Goal: Task Accomplishment & Management: Manage account settings

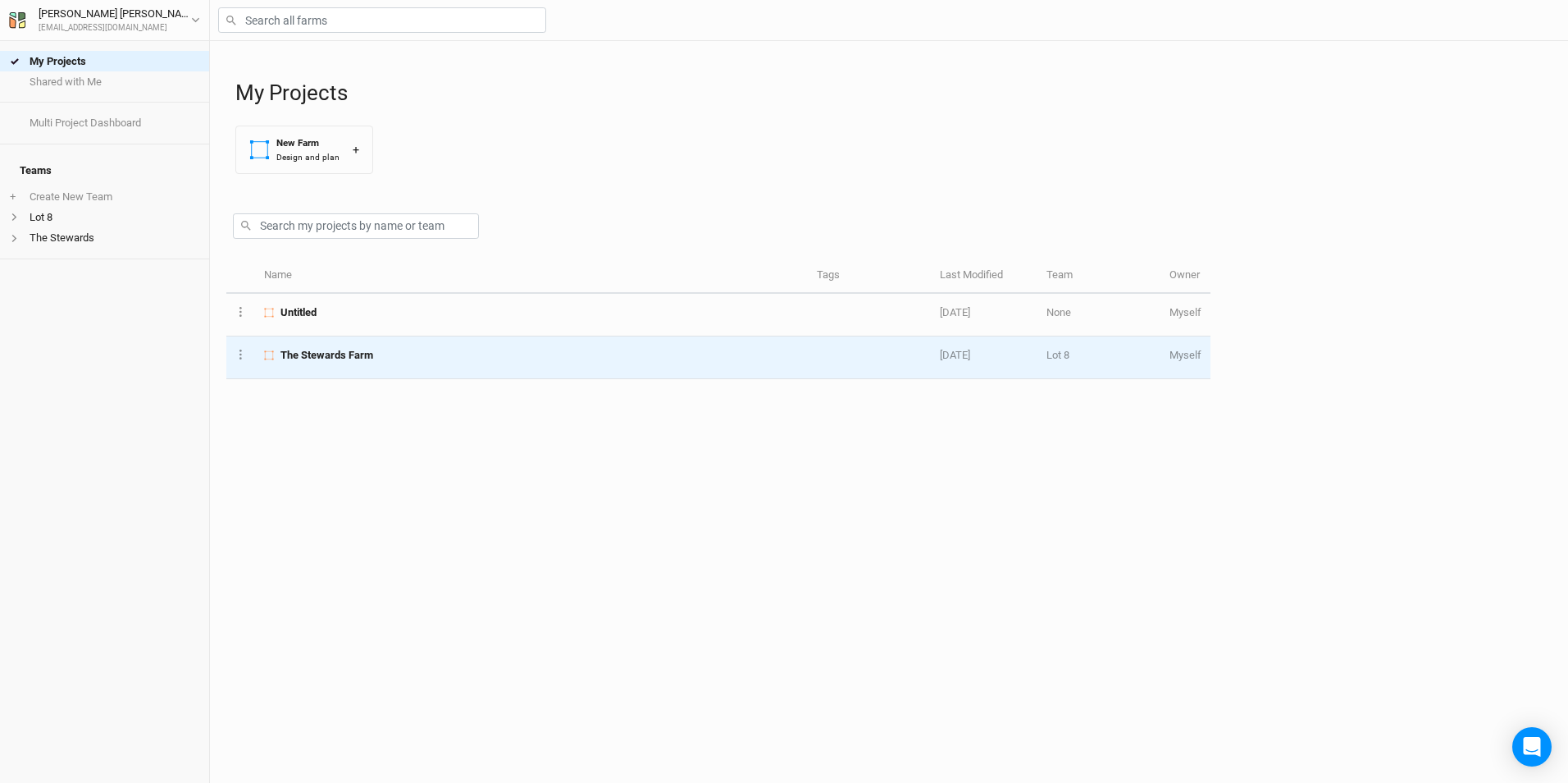
click at [519, 344] on td "The Stewards Farm" at bounding box center [531, 357] width 553 height 43
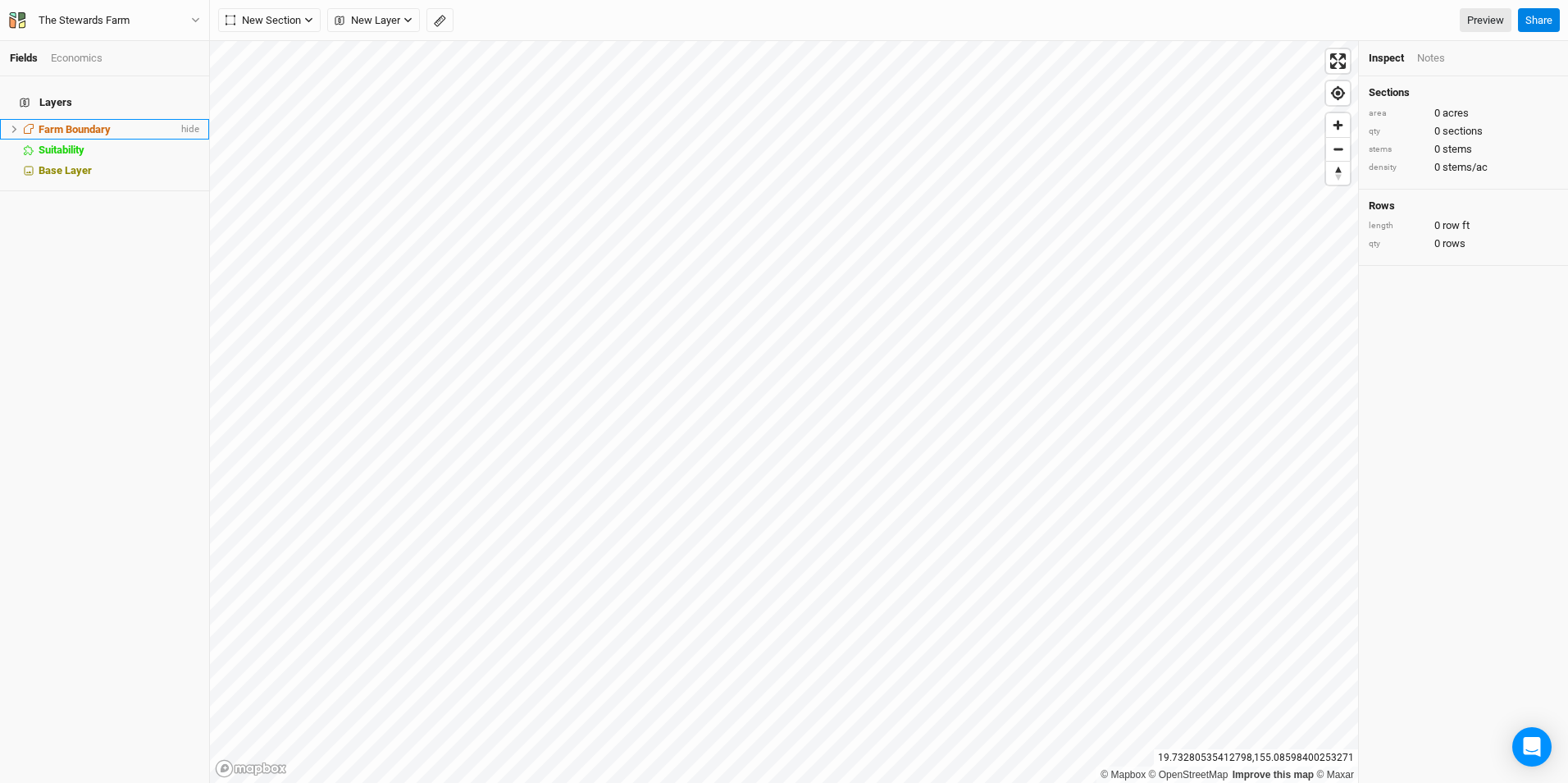
click at [89, 123] on span "Farm Boundary" at bounding box center [74, 129] width 72 height 13
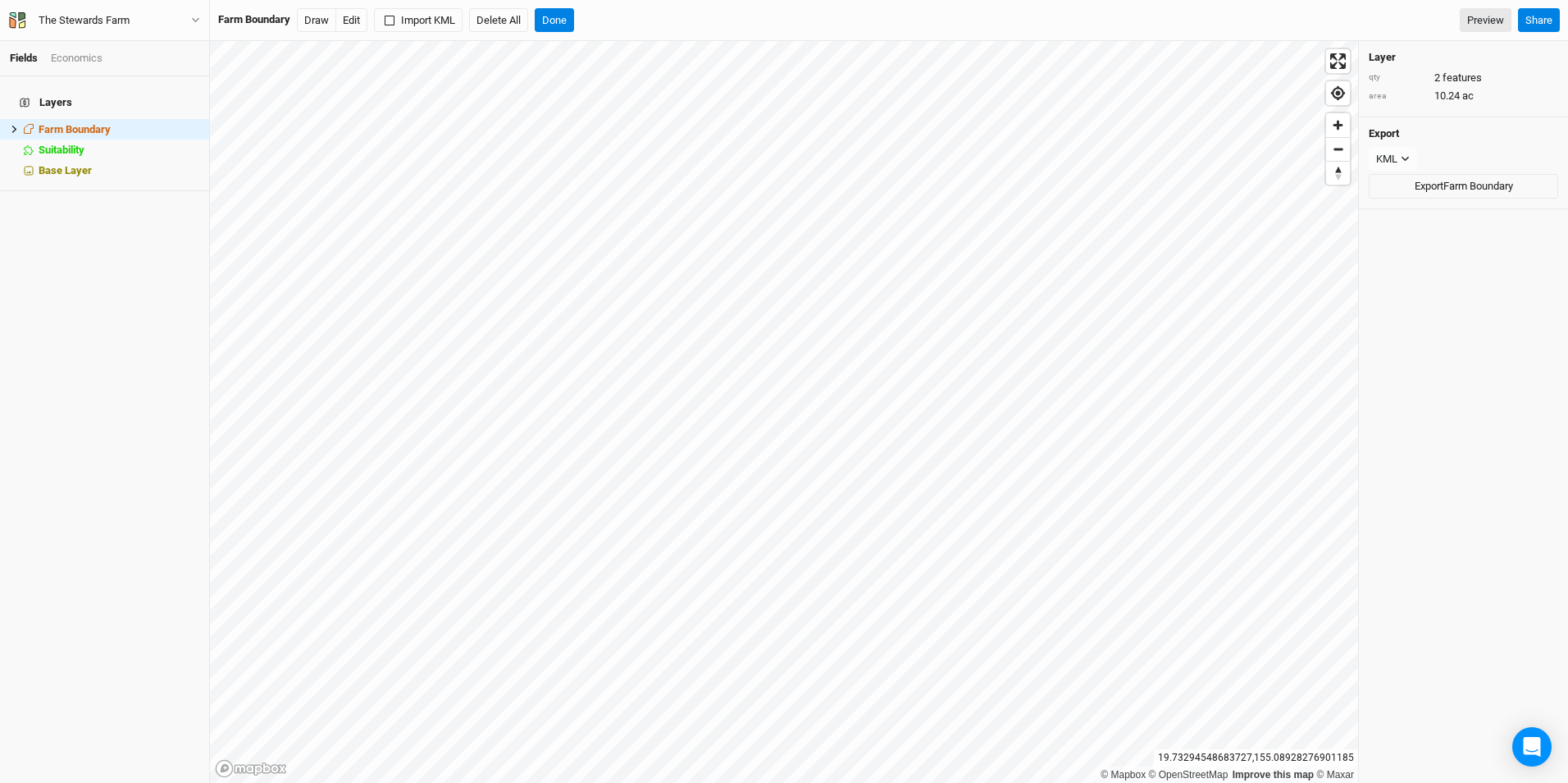
click at [81, 55] on div "Economics" at bounding box center [76, 58] width 52 height 15
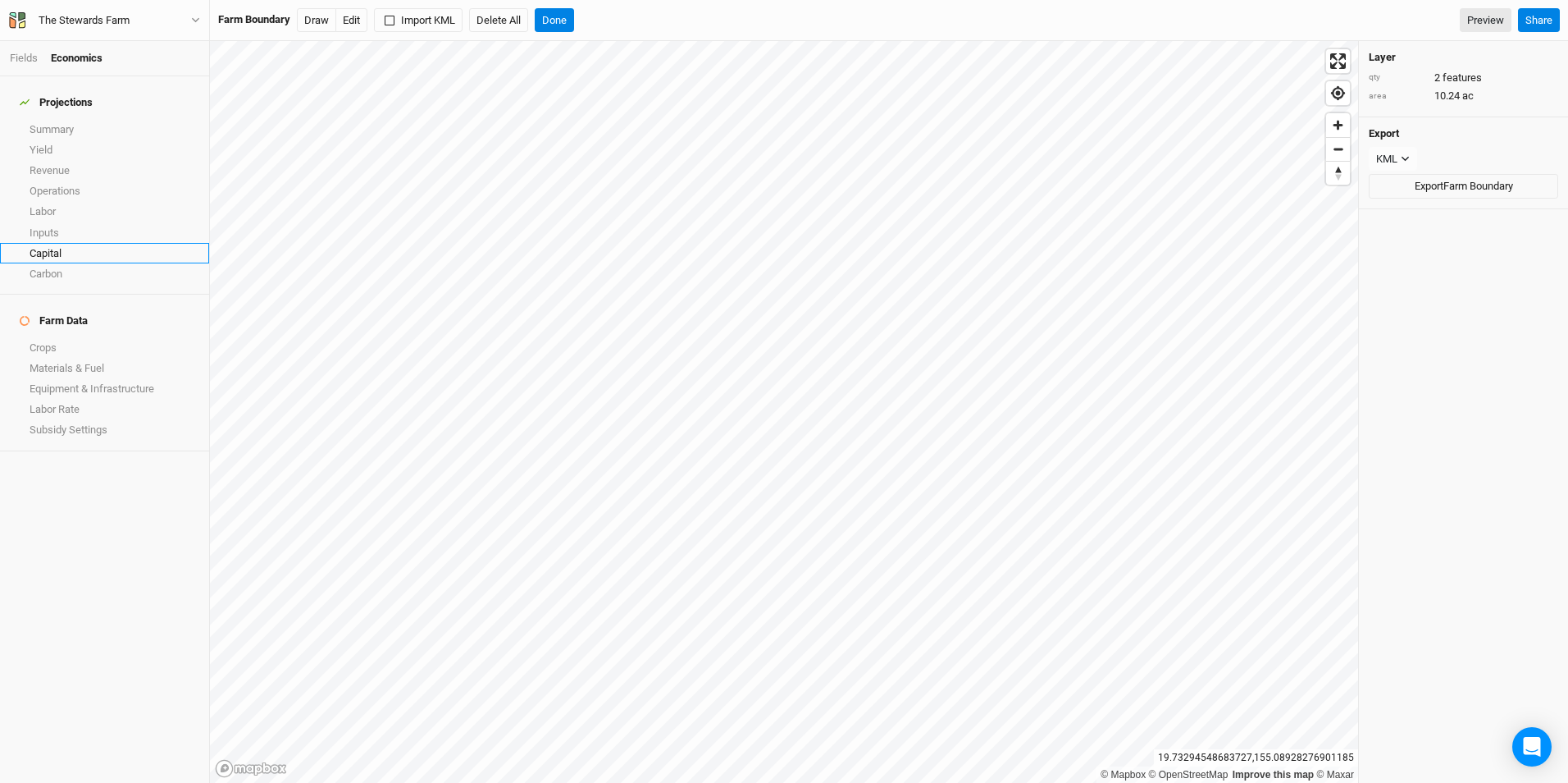
click at [67, 244] on link "Capital" at bounding box center [104, 253] width 209 height 21
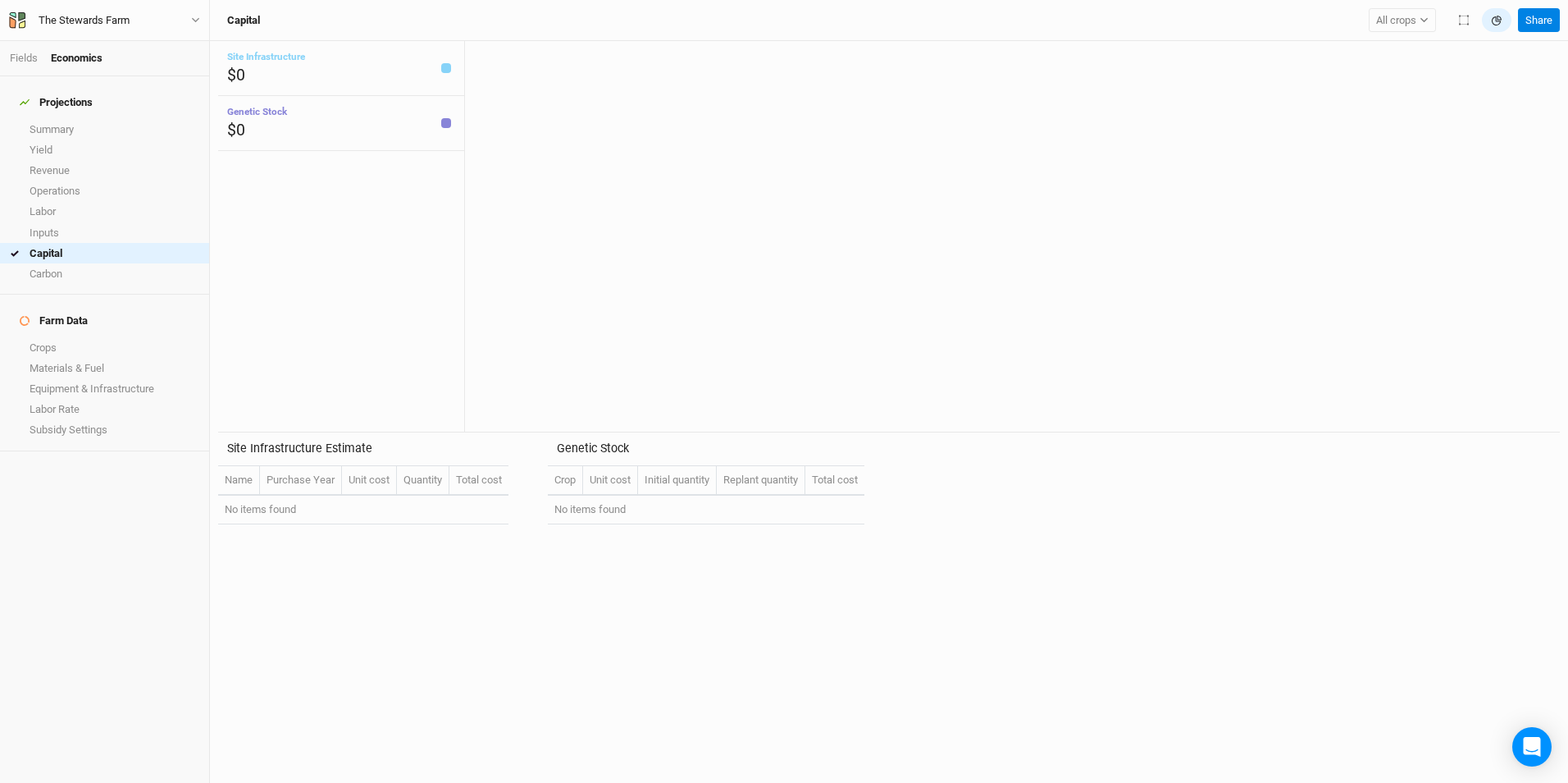
click at [298, 504] on td "No items found" at bounding box center [363, 510] width 291 height 29
click at [364, 69] on div "Site Infrastructure $0" at bounding box center [340, 68] width 246 height 55
click at [419, 69] on div "Site Infrastructure $0" at bounding box center [340, 68] width 246 height 55
click at [418, 66] on div "Site Infrastructure $0" at bounding box center [340, 68] width 246 height 55
click at [267, 509] on td "No items found" at bounding box center [363, 510] width 291 height 29
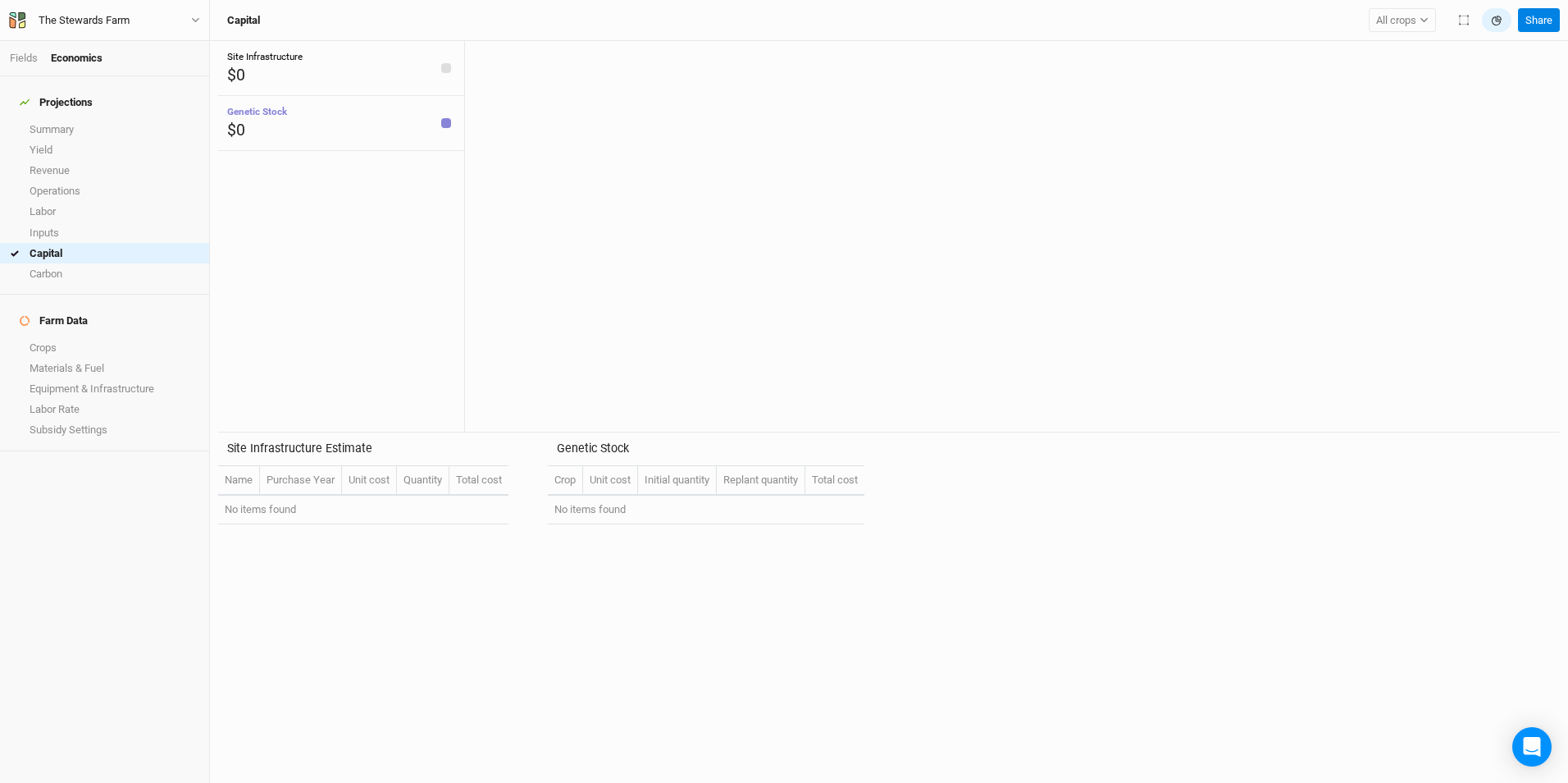
click at [245, 480] on th "Name" at bounding box center [239, 481] width 42 height 30
click at [89, 358] on link "Materials & Fuel" at bounding box center [104, 368] width 209 height 21
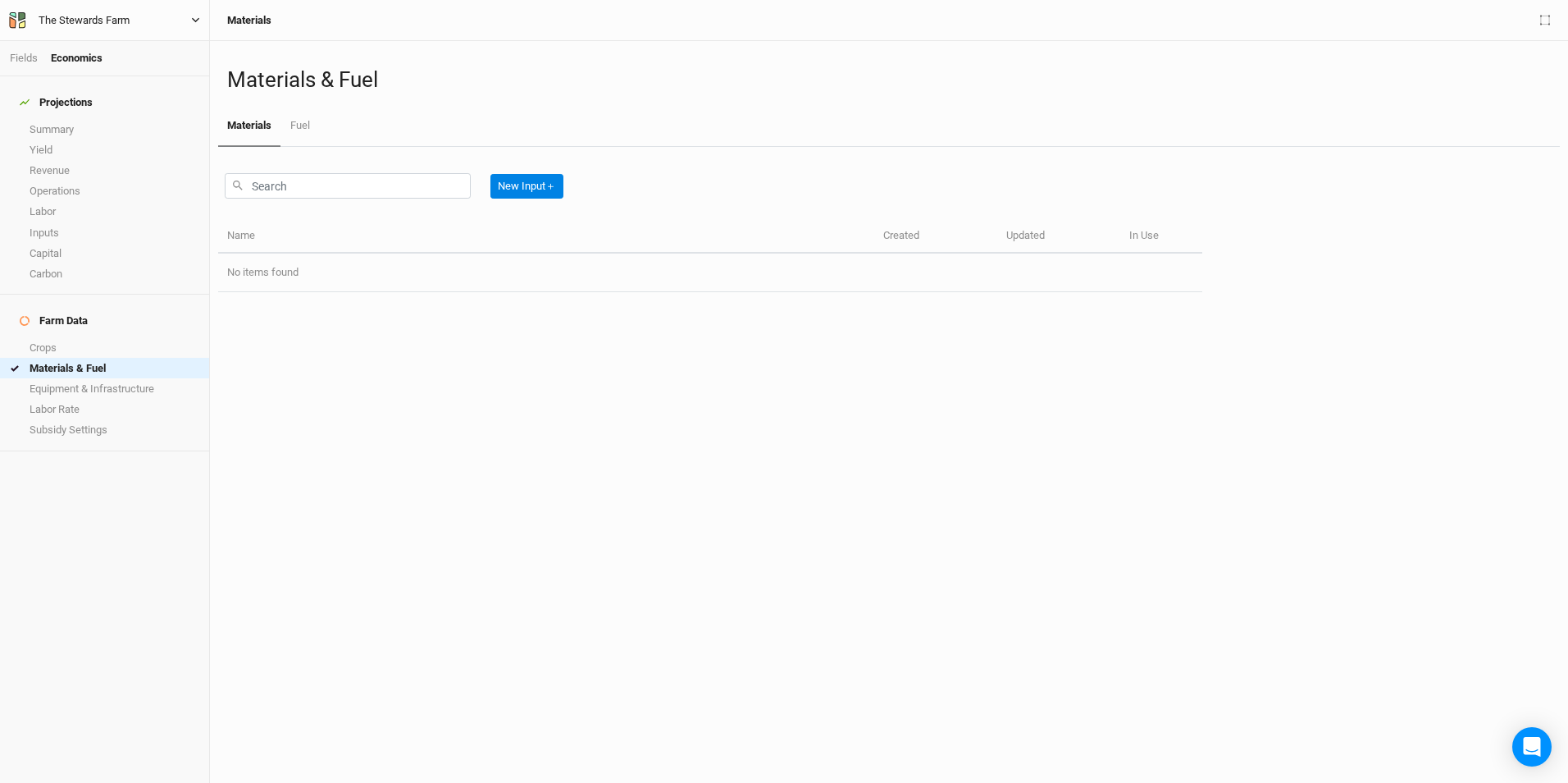
click at [82, 16] on div "The Stewards Farm" at bounding box center [84, 21] width 91 height 16
click at [100, 40] on button "Back" at bounding box center [135, 45] width 130 height 21
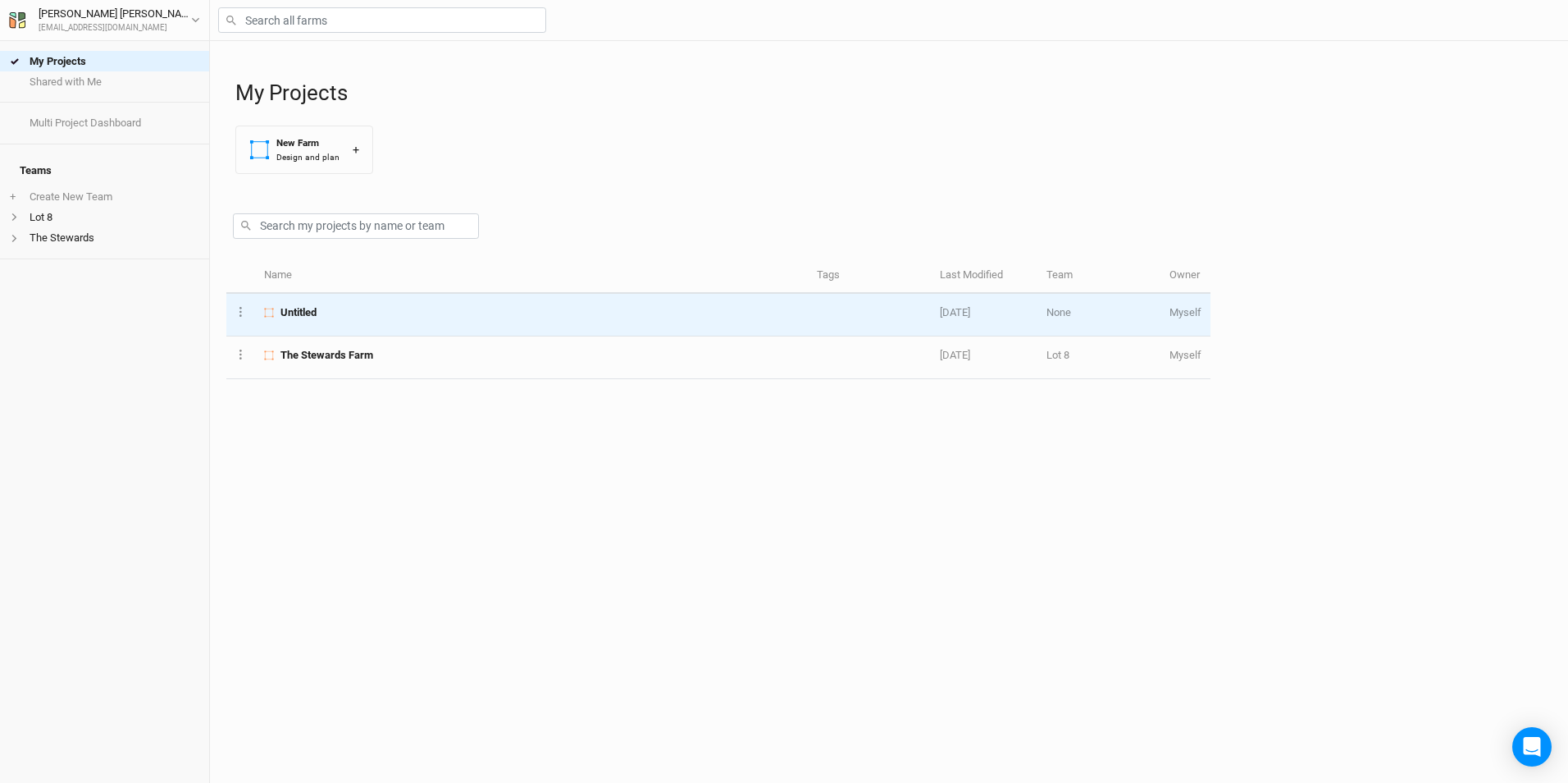
click at [334, 312] on div "Untitled" at bounding box center [531, 312] width 534 height 15
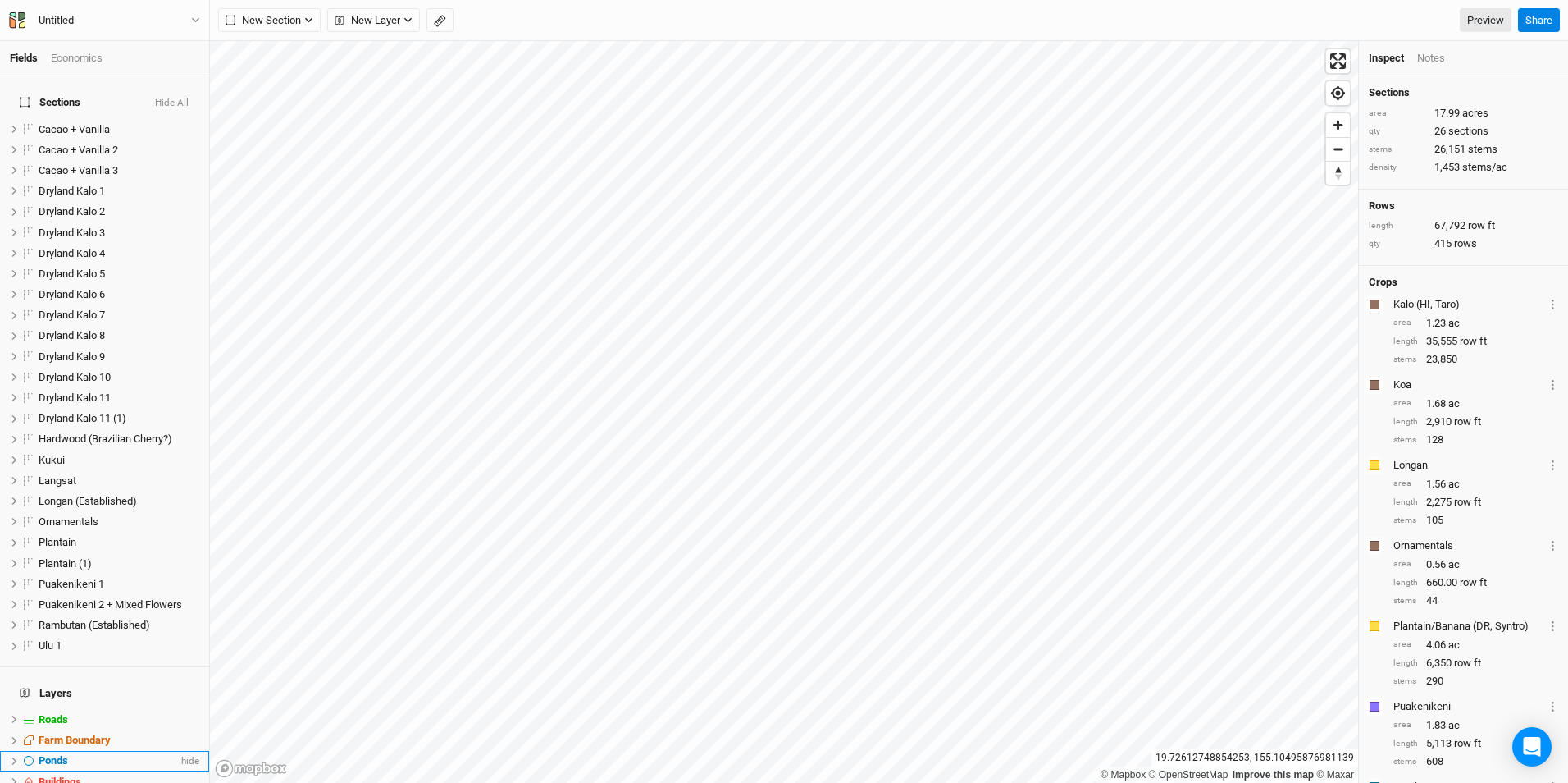
drag, startPoint x: 104, startPoint y: 717, endPoint x: 45, endPoint y: 731, distance: 60.6
click at [45, 750] on li "Ponds hide" at bounding box center [104, 760] width 209 height 21
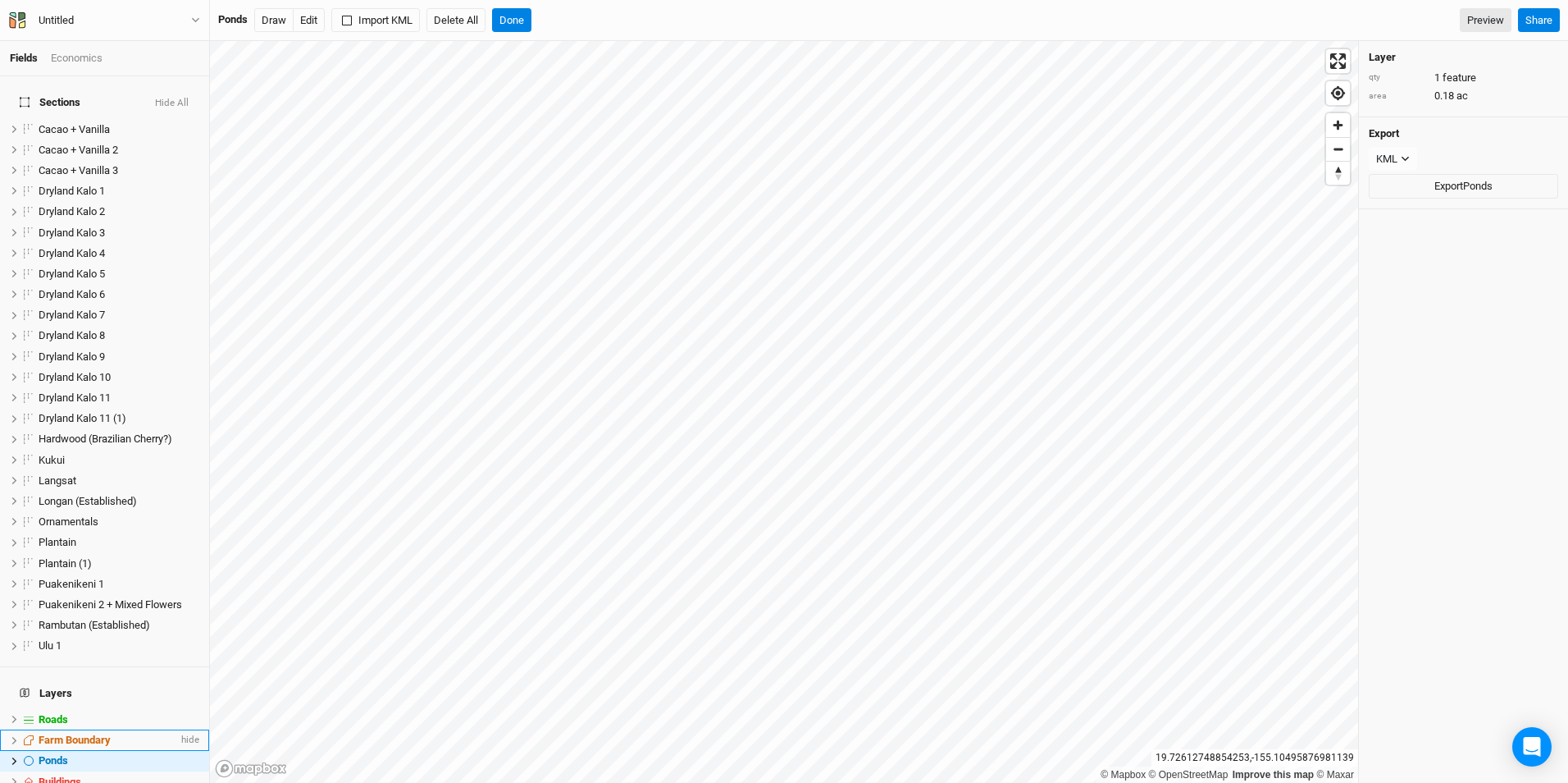
click at [44, 733] on span "Farm Boundary" at bounding box center [74, 739] width 72 height 13
click at [351, 20] on button "Edit" at bounding box center [350, 20] width 32 height 25
click at [323, 23] on button "Draw" at bounding box center [316, 20] width 39 height 25
click at [555, 13] on button "Done" at bounding box center [554, 20] width 39 height 25
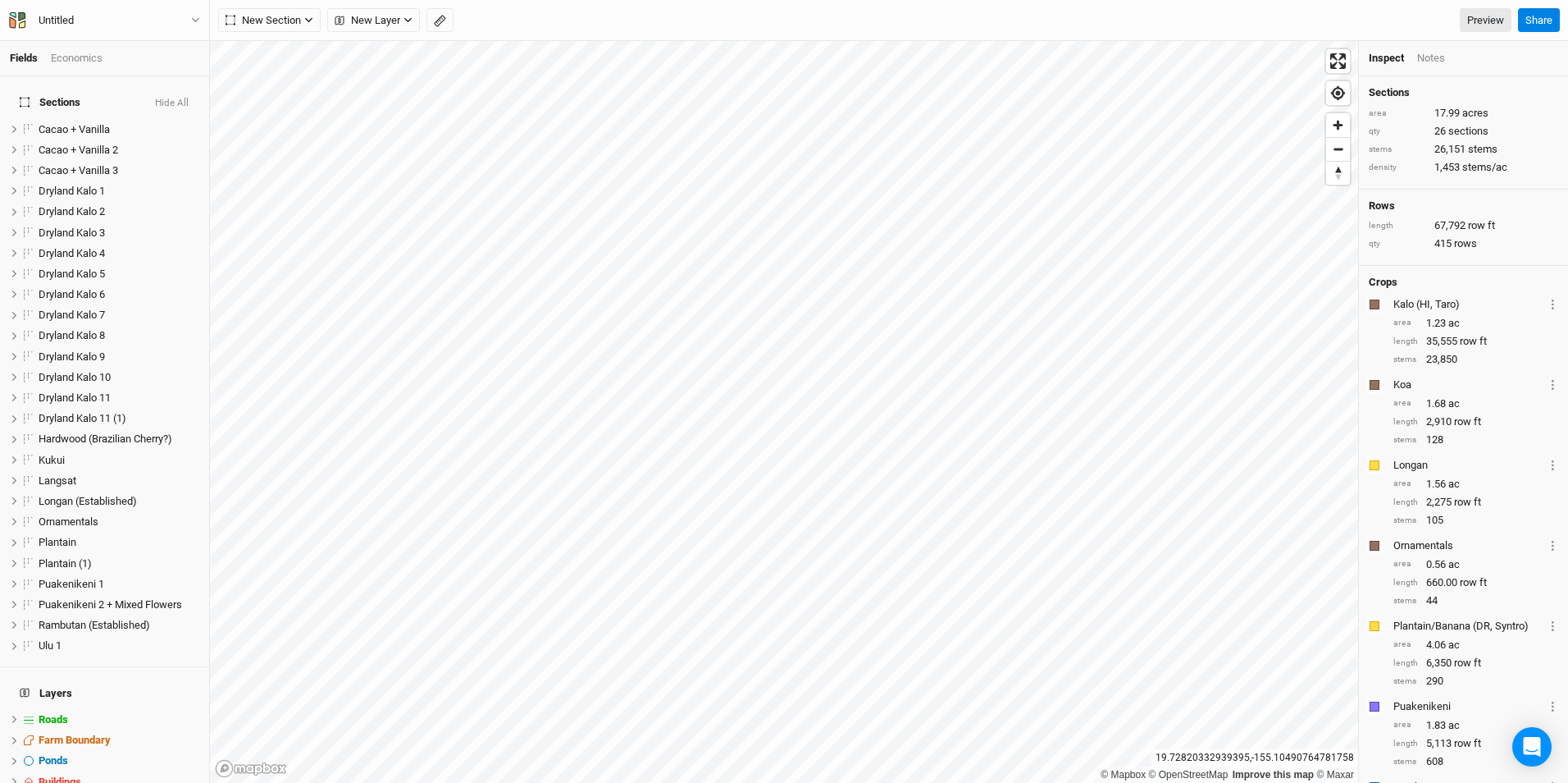
click at [76, 55] on div "Economics" at bounding box center [76, 58] width 52 height 15
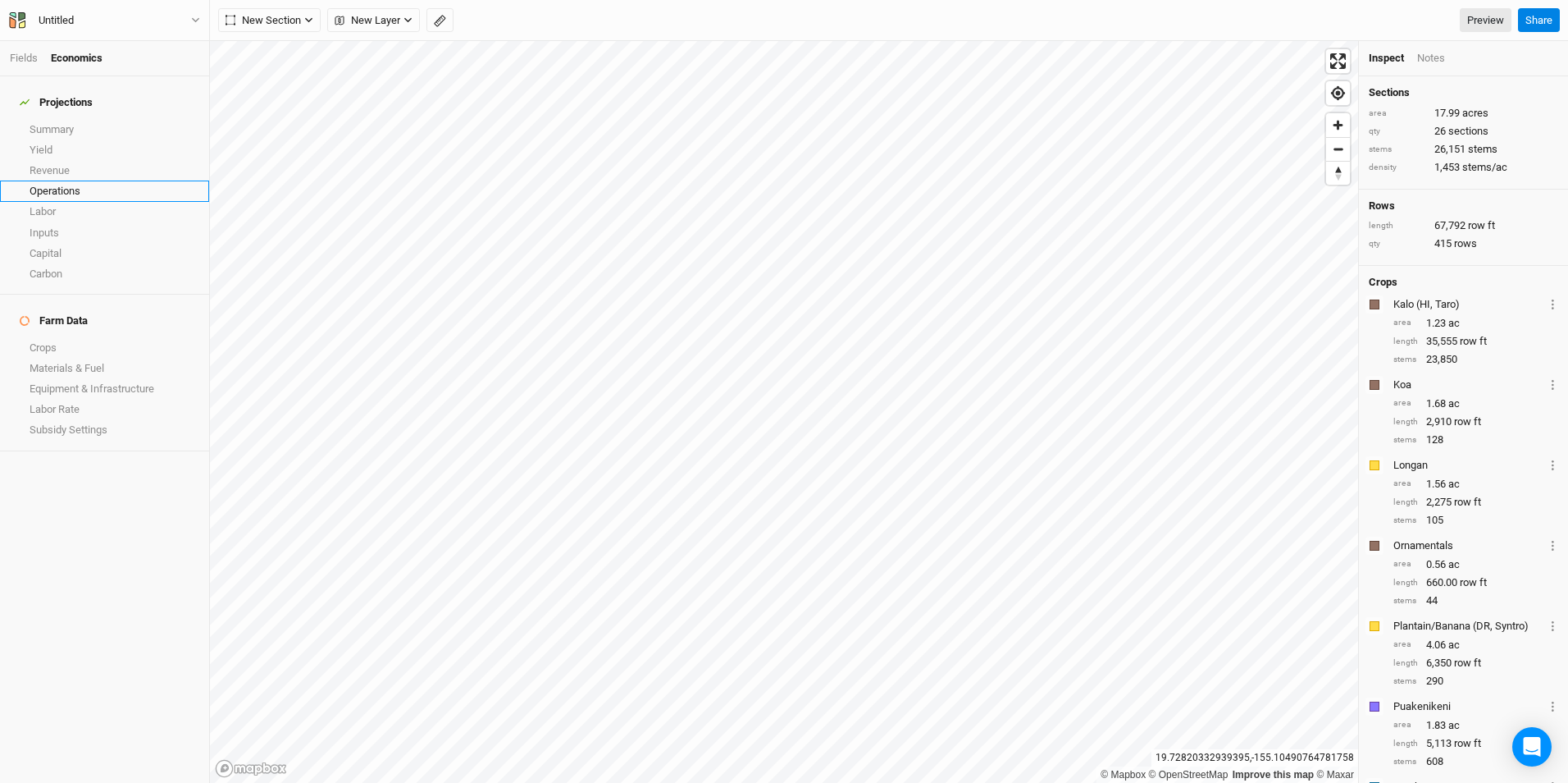
click at [60, 181] on link "Operations" at bounding box center [104, 191] width 209 height 21
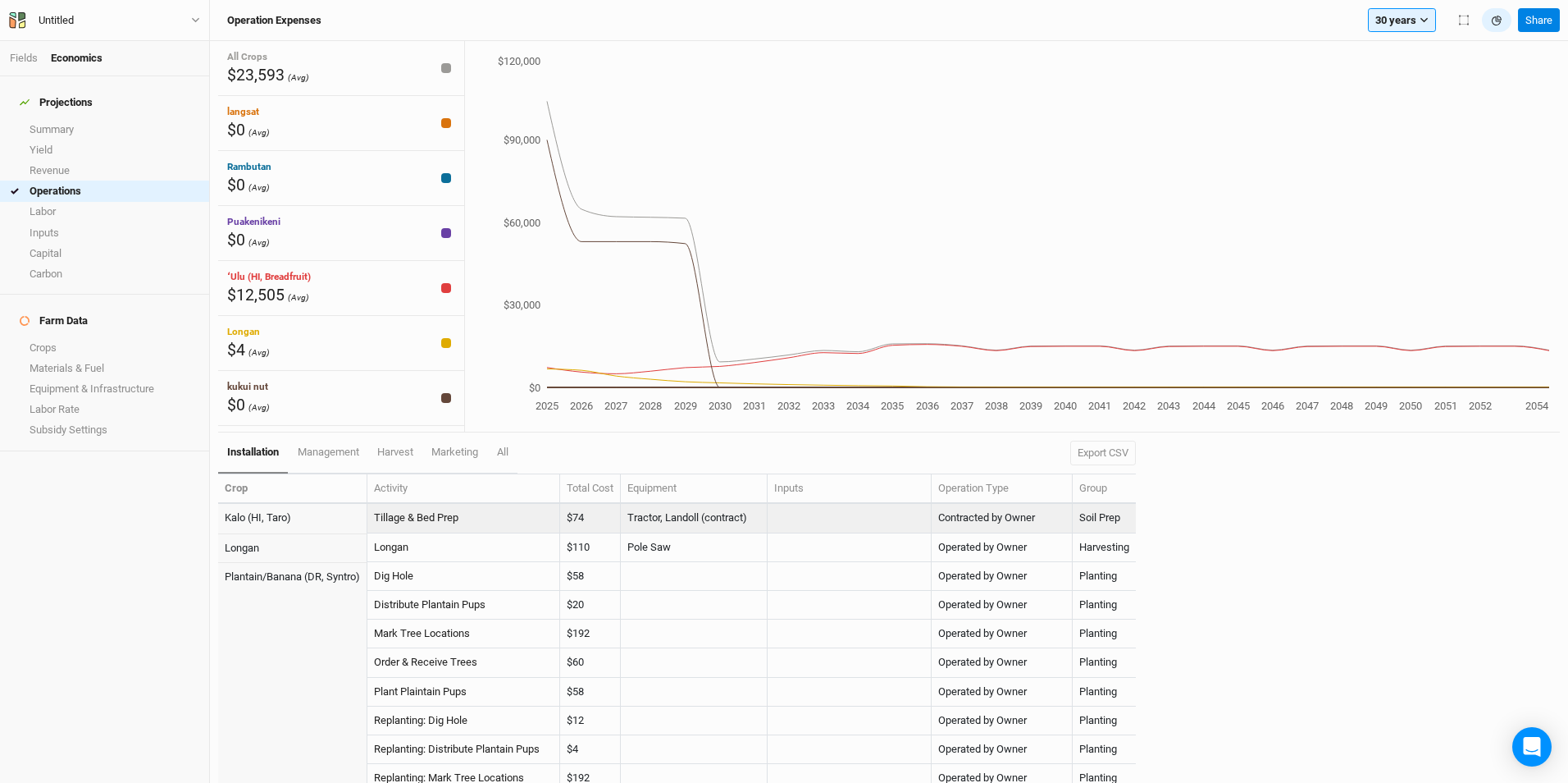
click at [592, 516] on td "$74" at bounding box center [590, 519] width 61 height 29
click at [809, 523] on td at bounding box center [849, 519] width 164 height 29
click at [808, 494] on th "Inputs" at bounding box center [849, 489] width 164 height 30
click at [801, 516] on td at bounding box center [849, 519] width 164 height 29
click at [798, 487] on th "Inputs" at bounding box center [849, 489] width 164 height 30
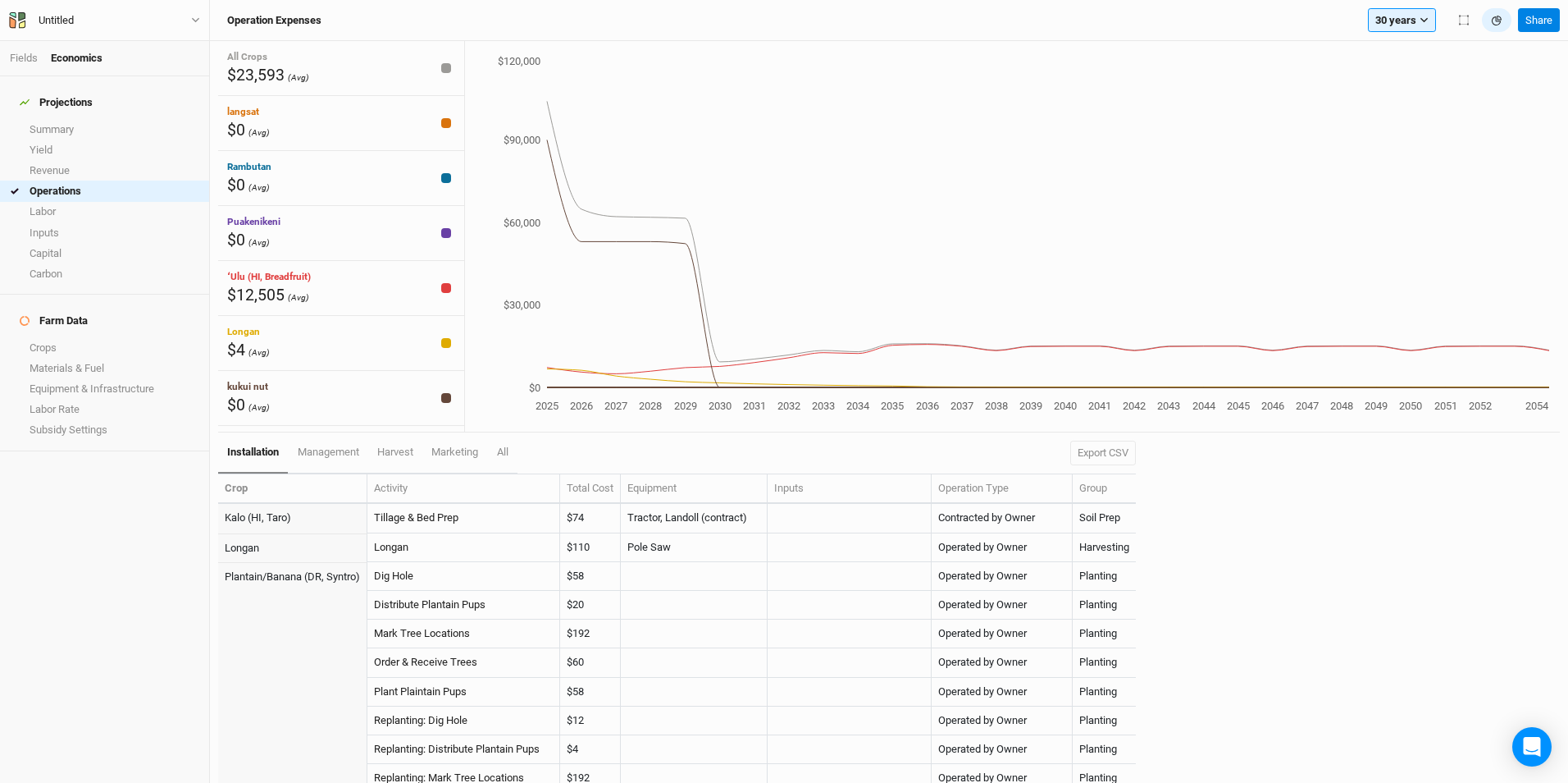
click at [798, 487] on th "Inputs" at bounding box center [849, 489] width 164 height 30
click at [331, 456] on span "management" at bounding box center [329, 451] width 62 height 13
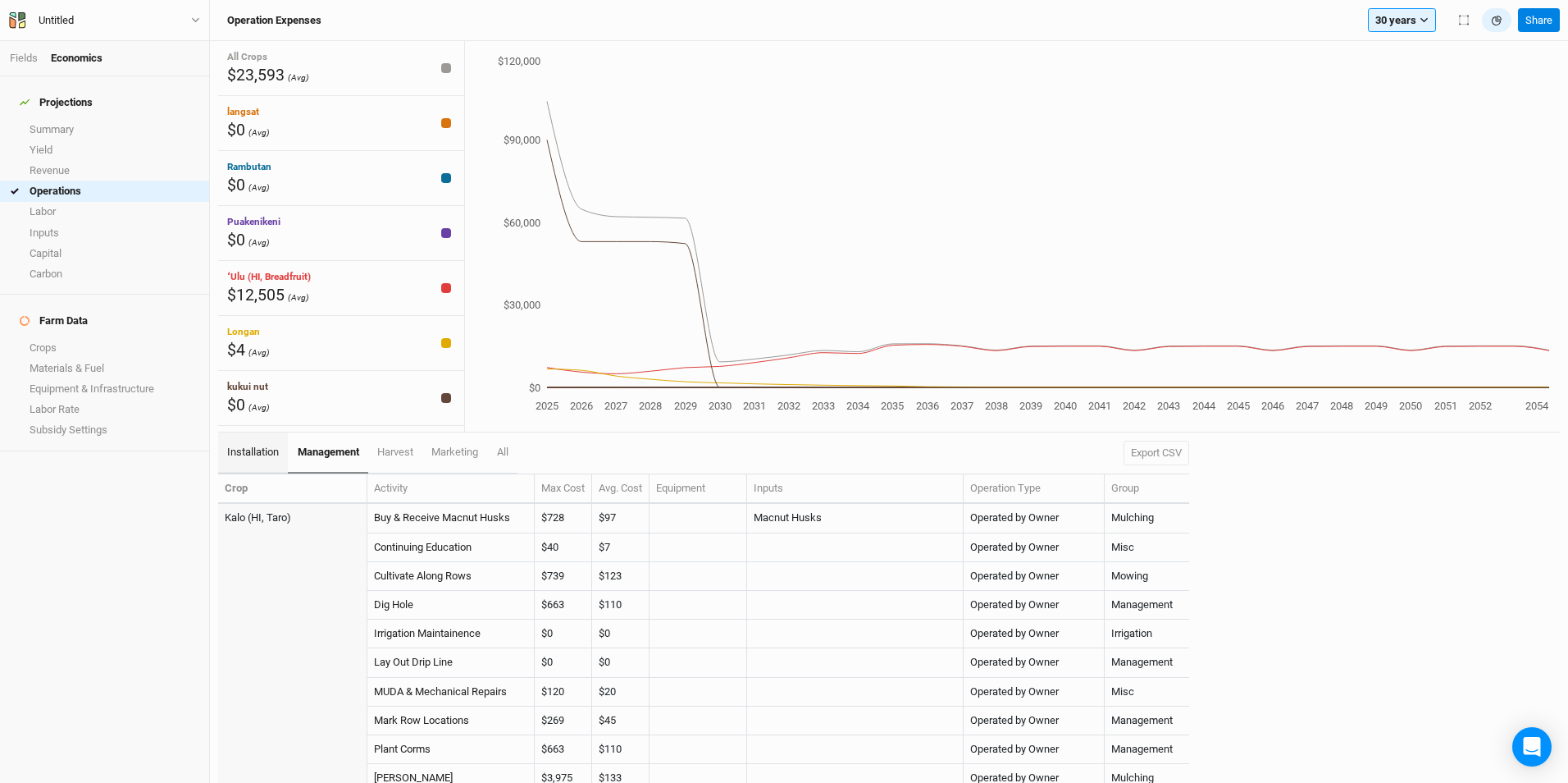
click at [261, 450] on span "installation" at bounding box center [252, 451] width 52 height 13
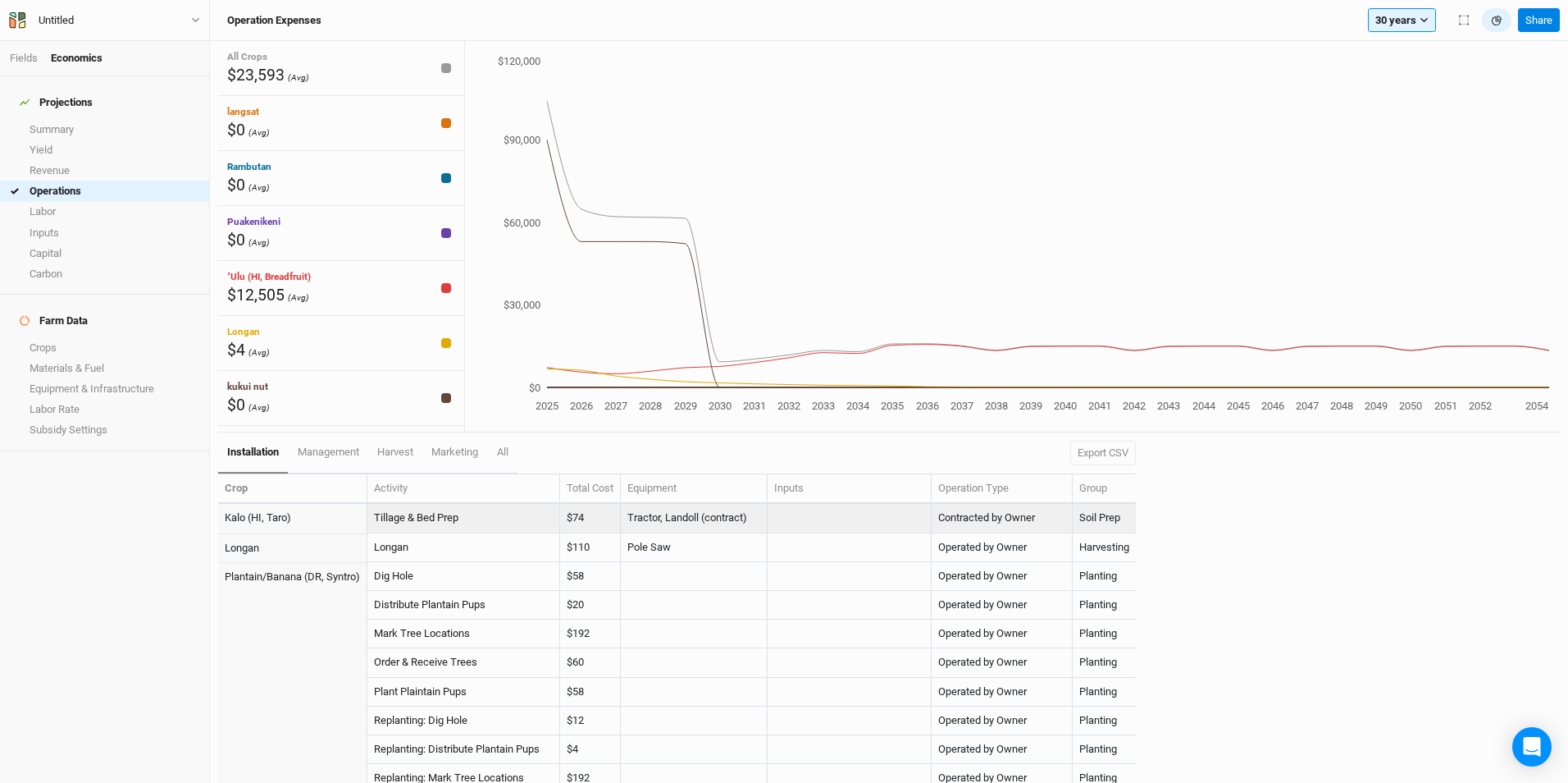
click at [267, 519] on td "Kalo (HI, Taro)" at bounding box center [292, 519] width 149 height 29
drag, startPoint x: 808, startPoint y: 511, endPoint x: 800, endPoint y: 525, distance: 16.1
click at [800, 525] on td at bounding box center [849, 519] width 164 height 29
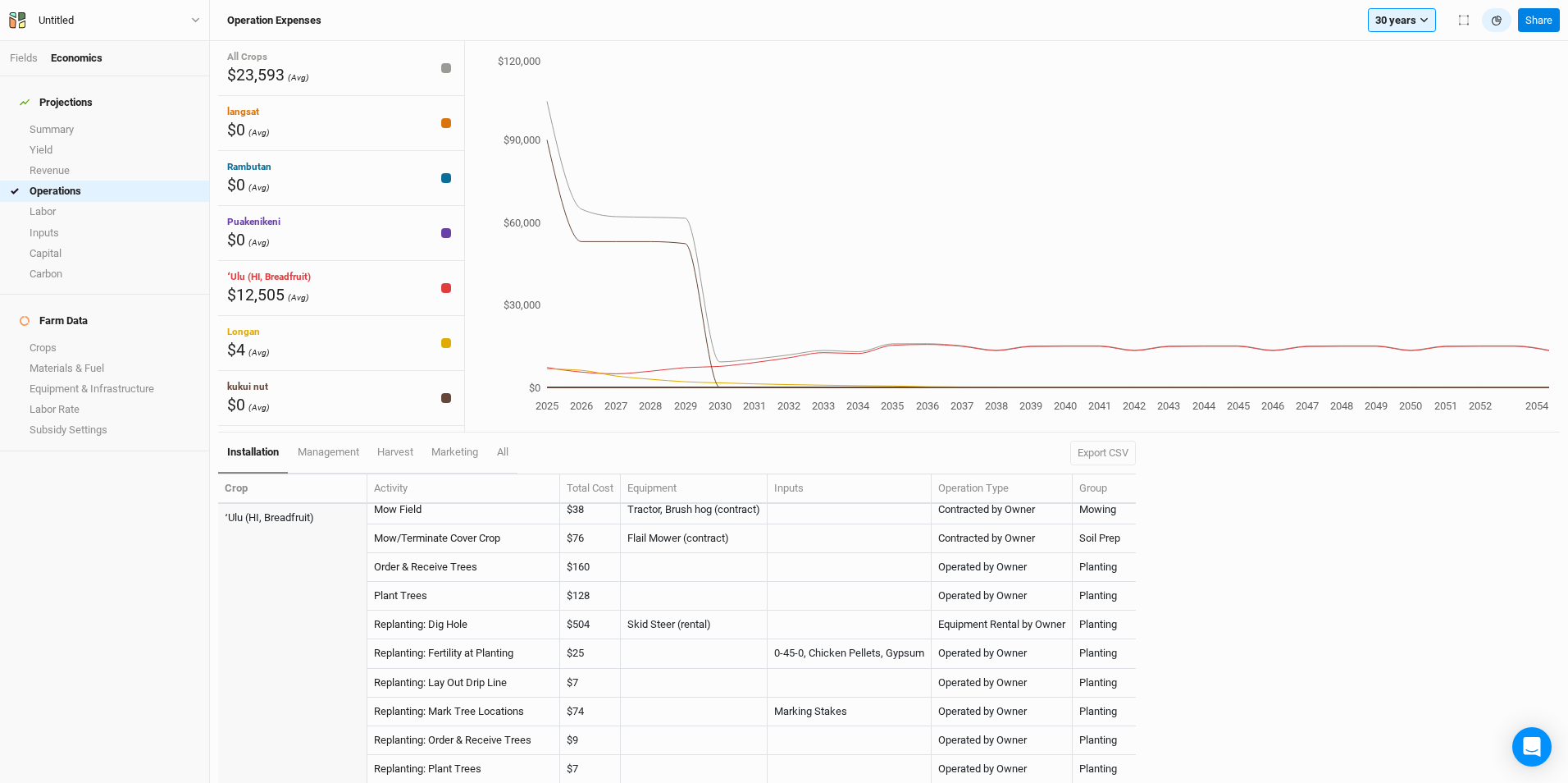
scroll to position [760, 0]
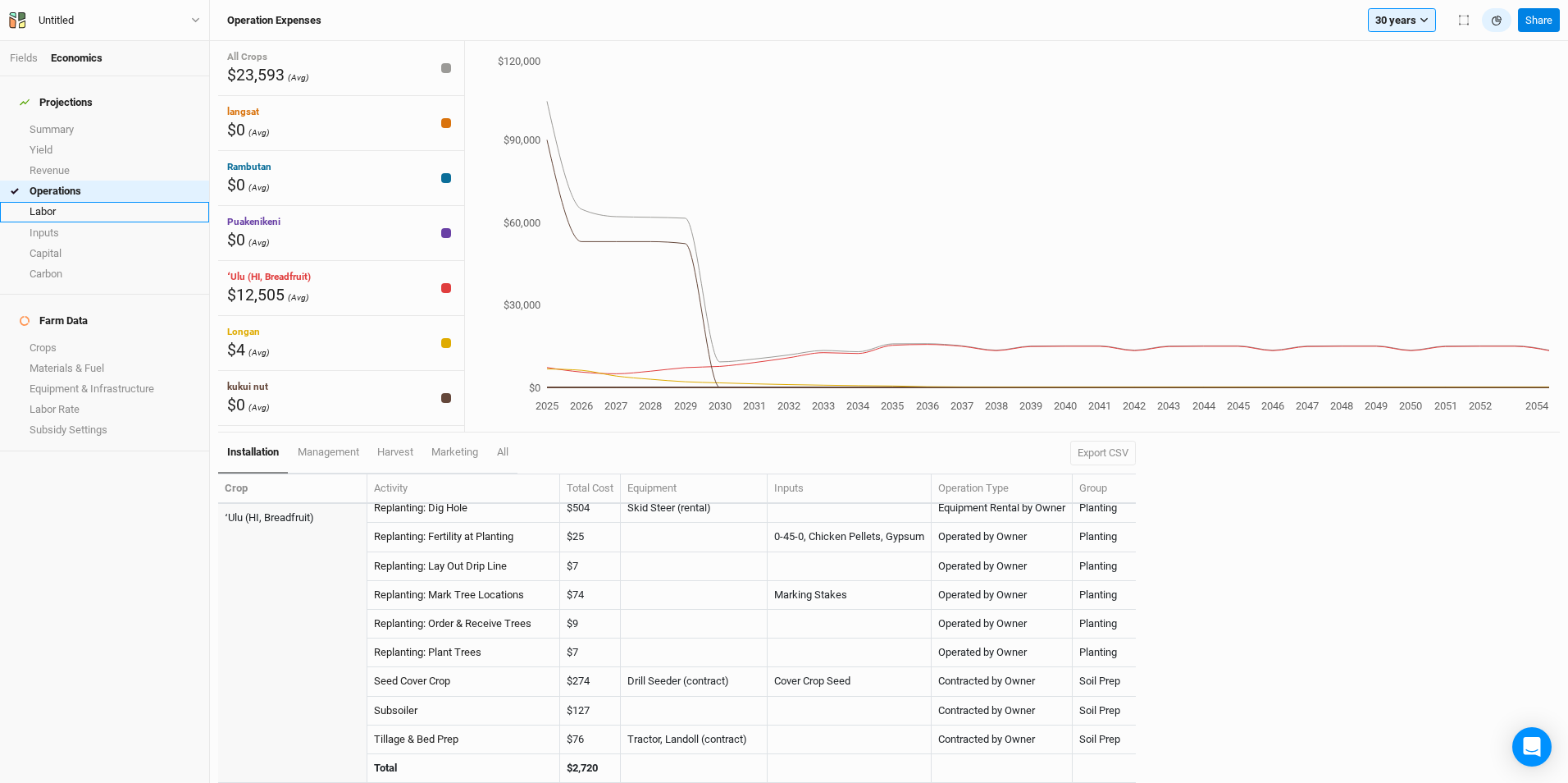
click at [68, 204] on link "Labor" at bounding box center [104, 212] width 209 height 21
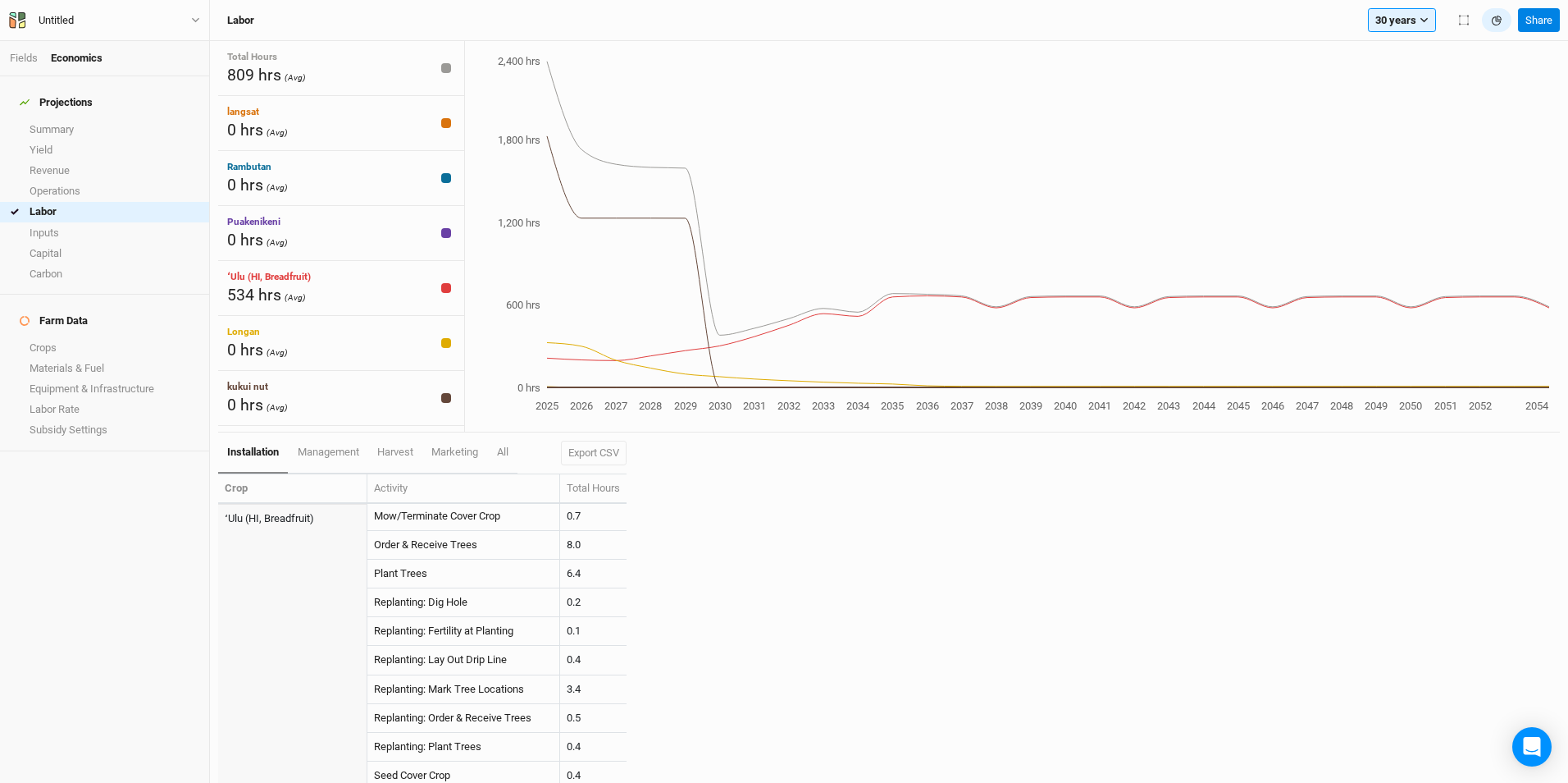
scroll to position [703, 0]
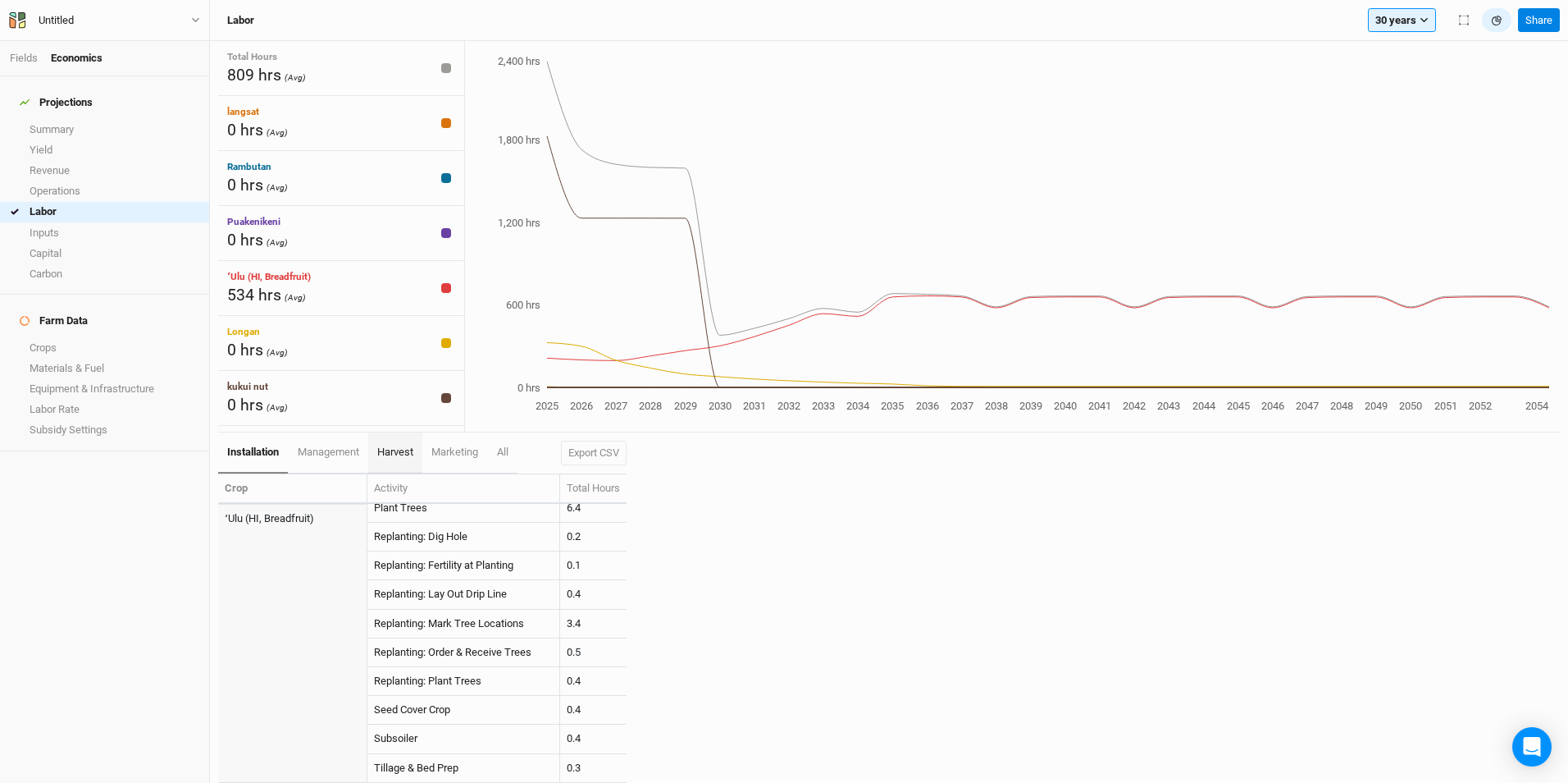
click at [410, 458] on link "harvest" at bounding box center [396, 452] width 54 height 41
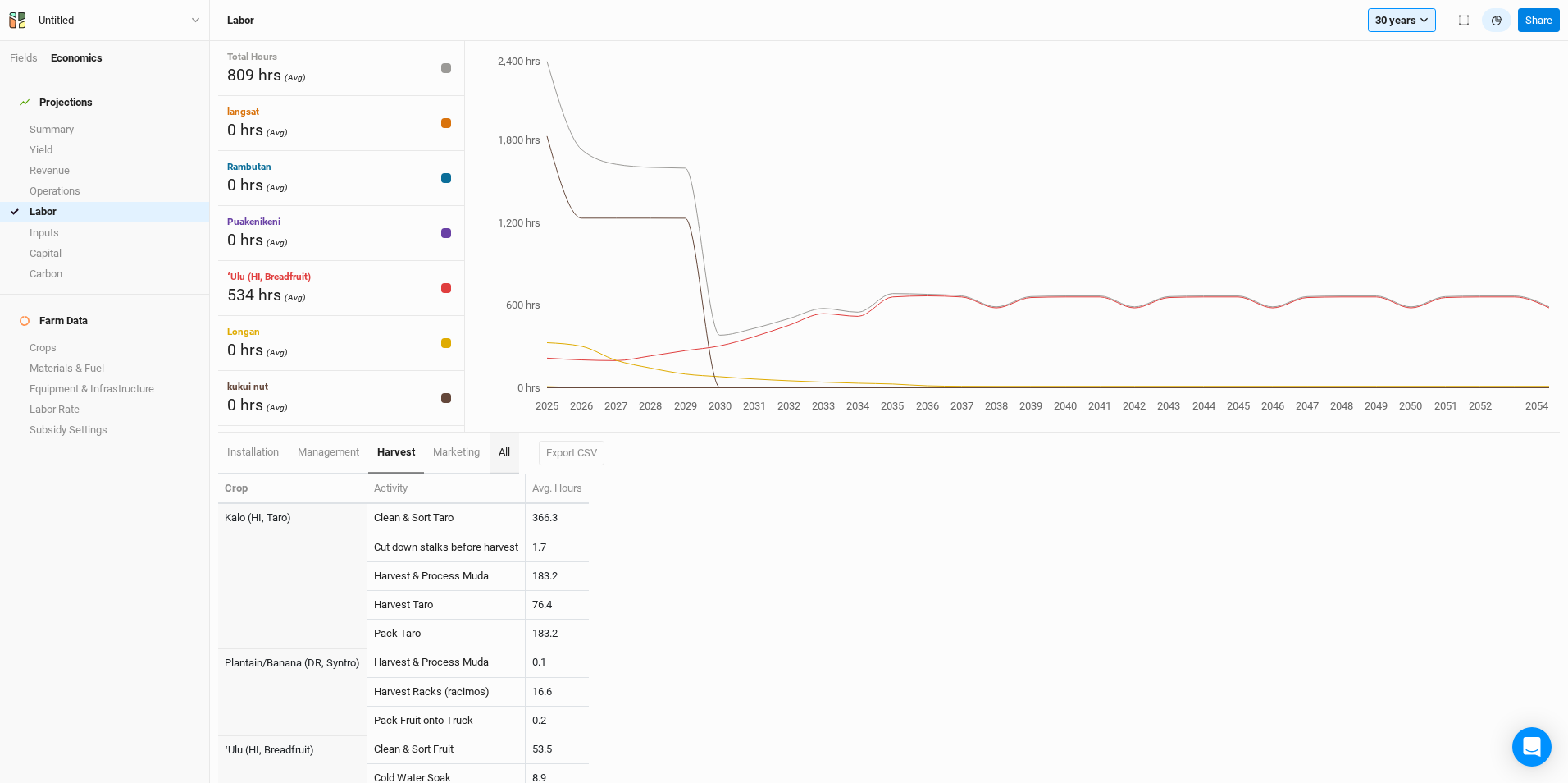
click at [507, 454] on span "All" at bounding box center [504, 451] width 12 height 13
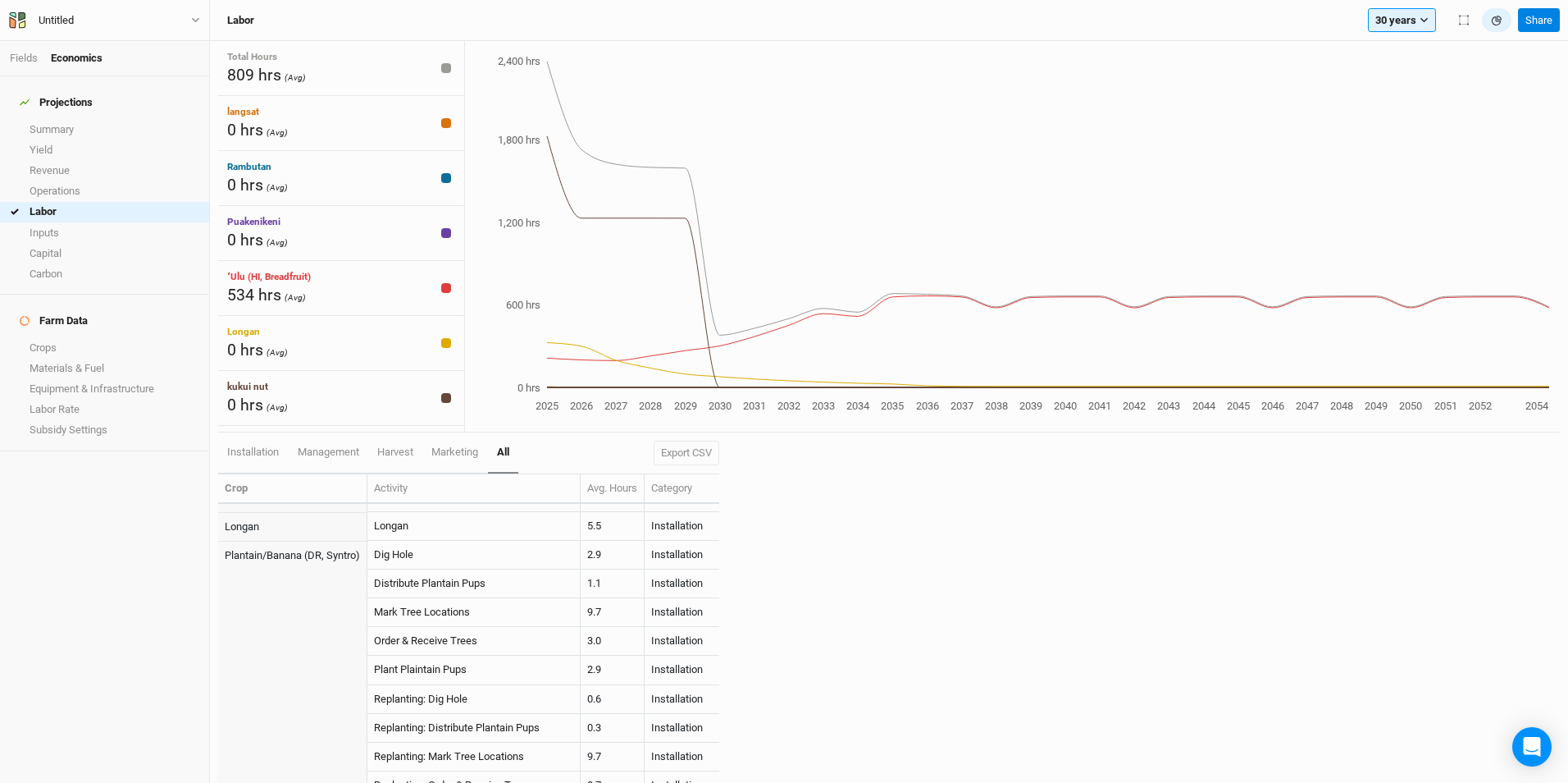
scroll to position [631, 0]
click at [48, 223] on link "Inputs" at bounding box center [104, 233] width 209 height 21
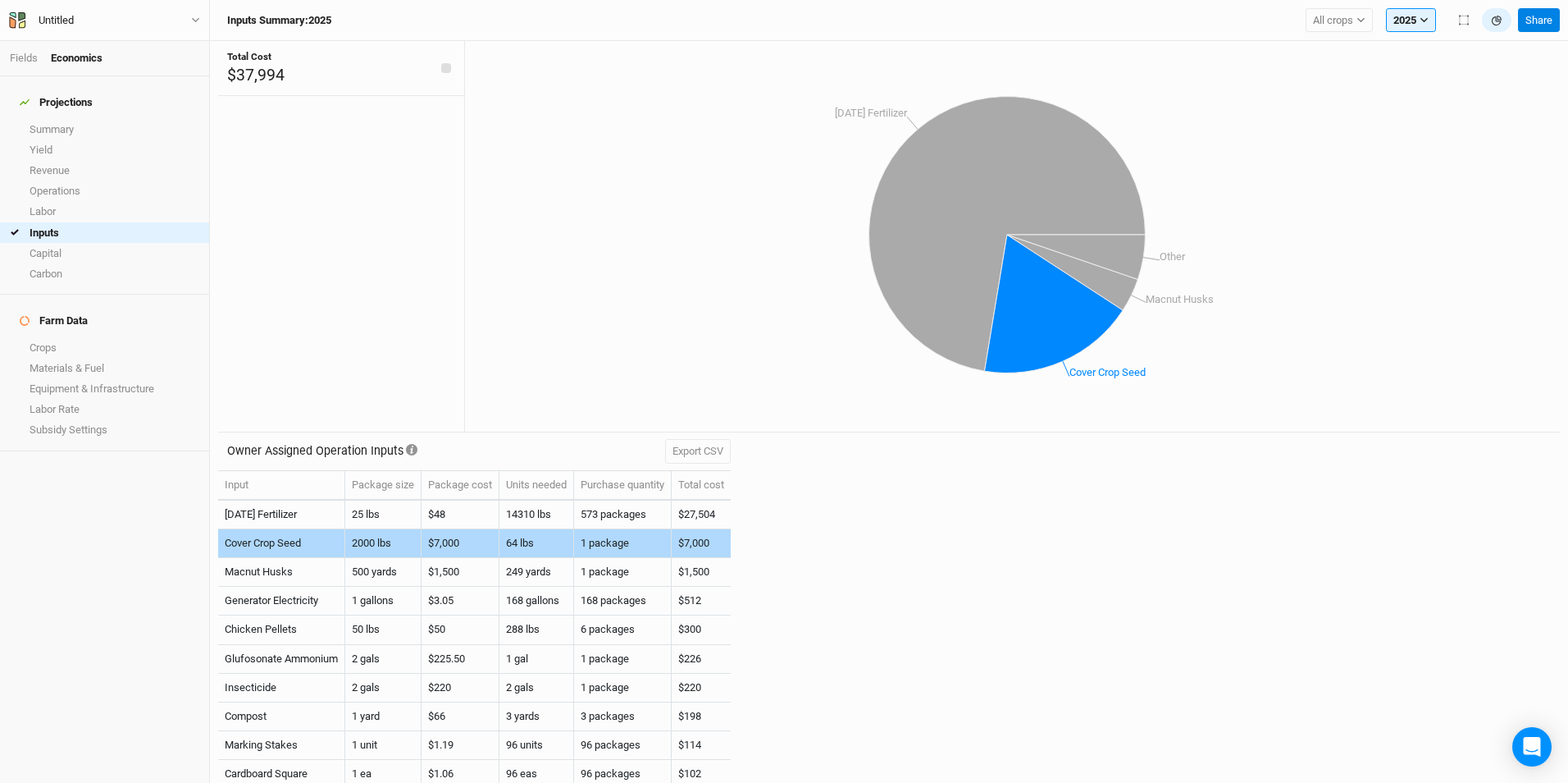
click at [300, 540] on td "Cover Crop Seed" at bounding box center [281, 544] width 127 height 29
click at [292, 544] on td "Cover Crop Seed" at bounding box center [281, 544] width 127 height 29
click at [380, 540] on td "2000 lbs" at bounding box center [383, 544] width 76 height 29
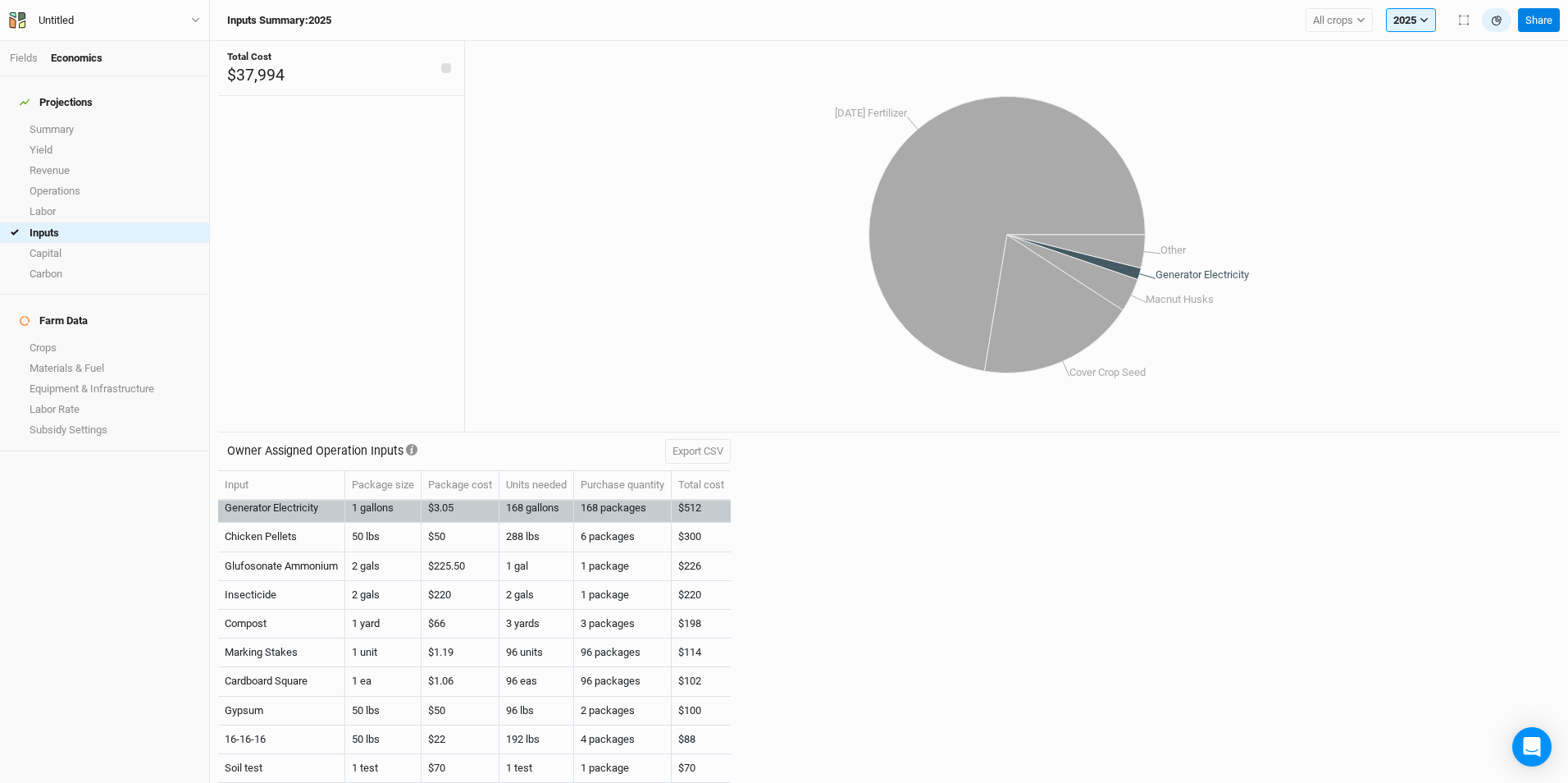
scroll to position [150, 0]
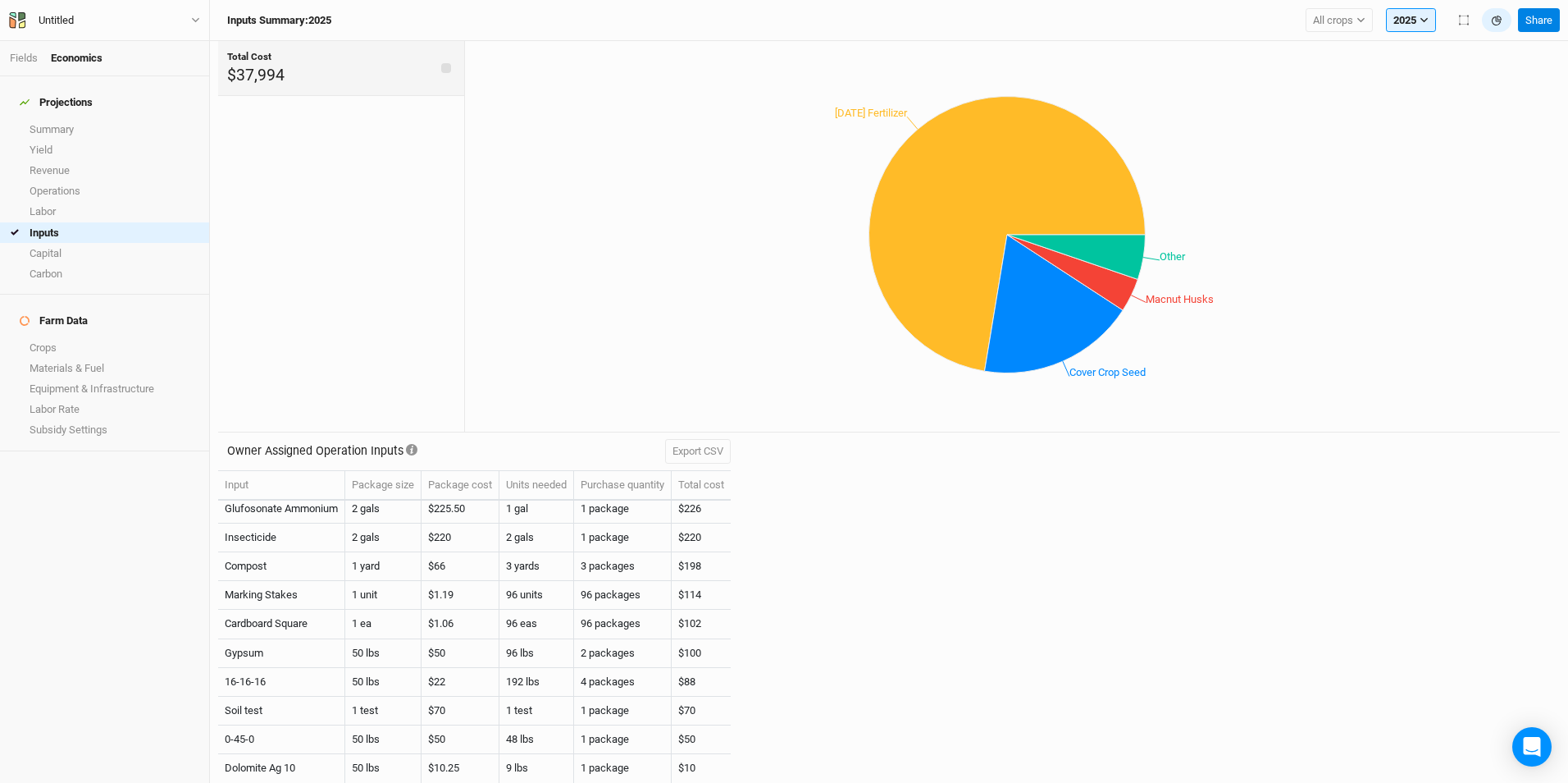
click at [441, 69] on div at bounding box center [446, 68] width 10 height 10
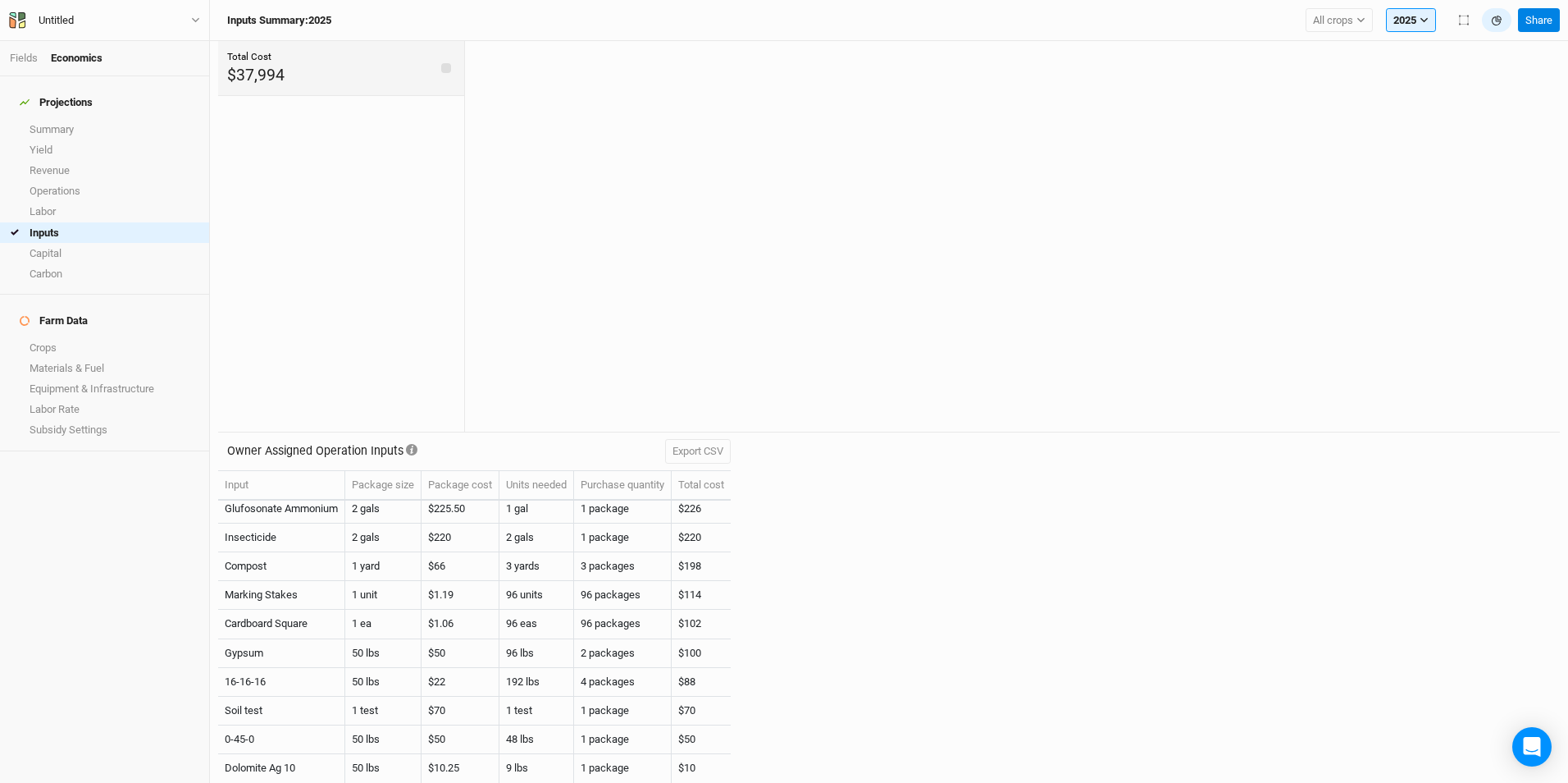
click at [333, 76] on div "Total Cost $37,994" at bounding box center [340, 68] width 246 height 55
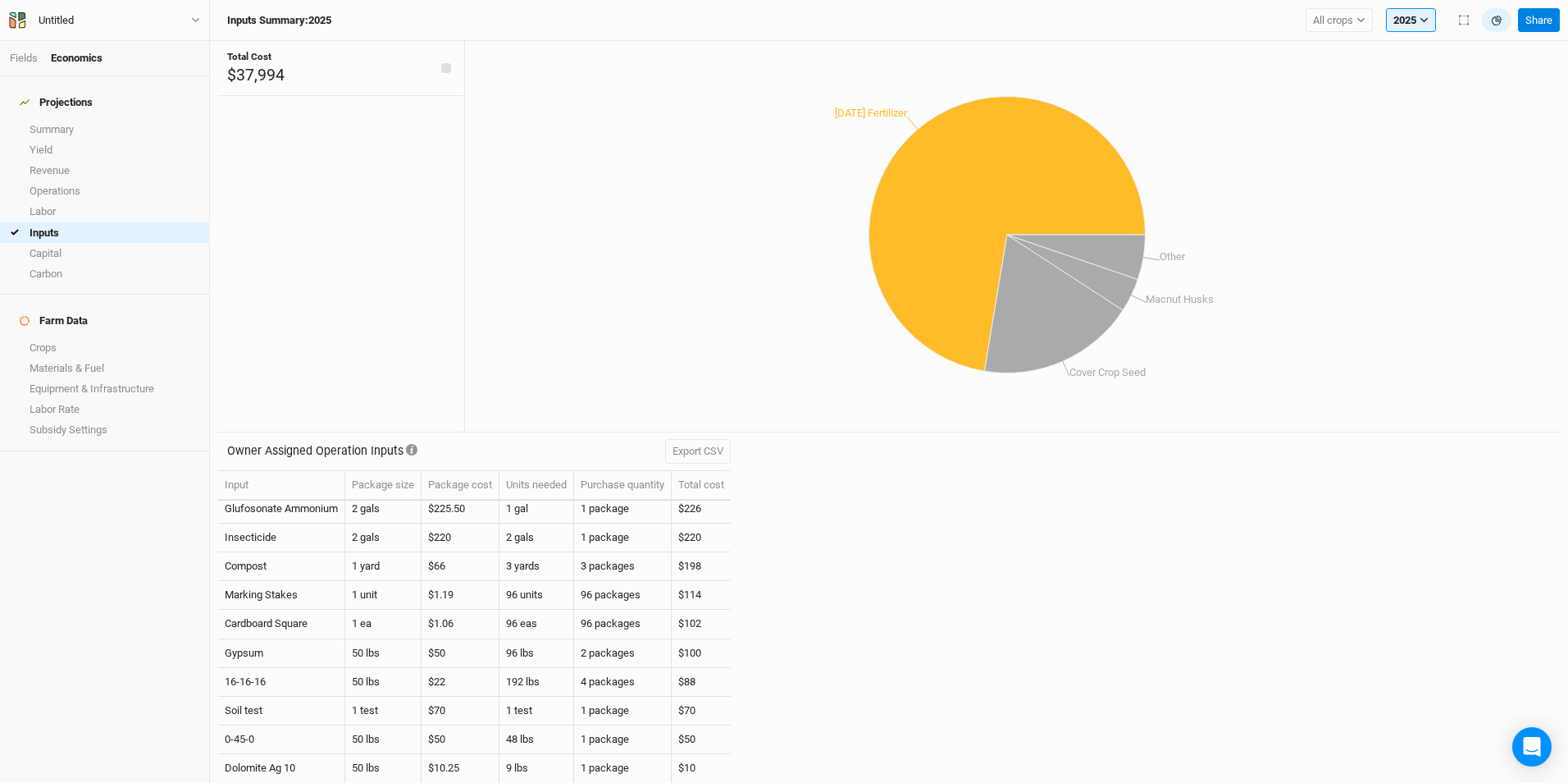
scroll to position [0, 0]
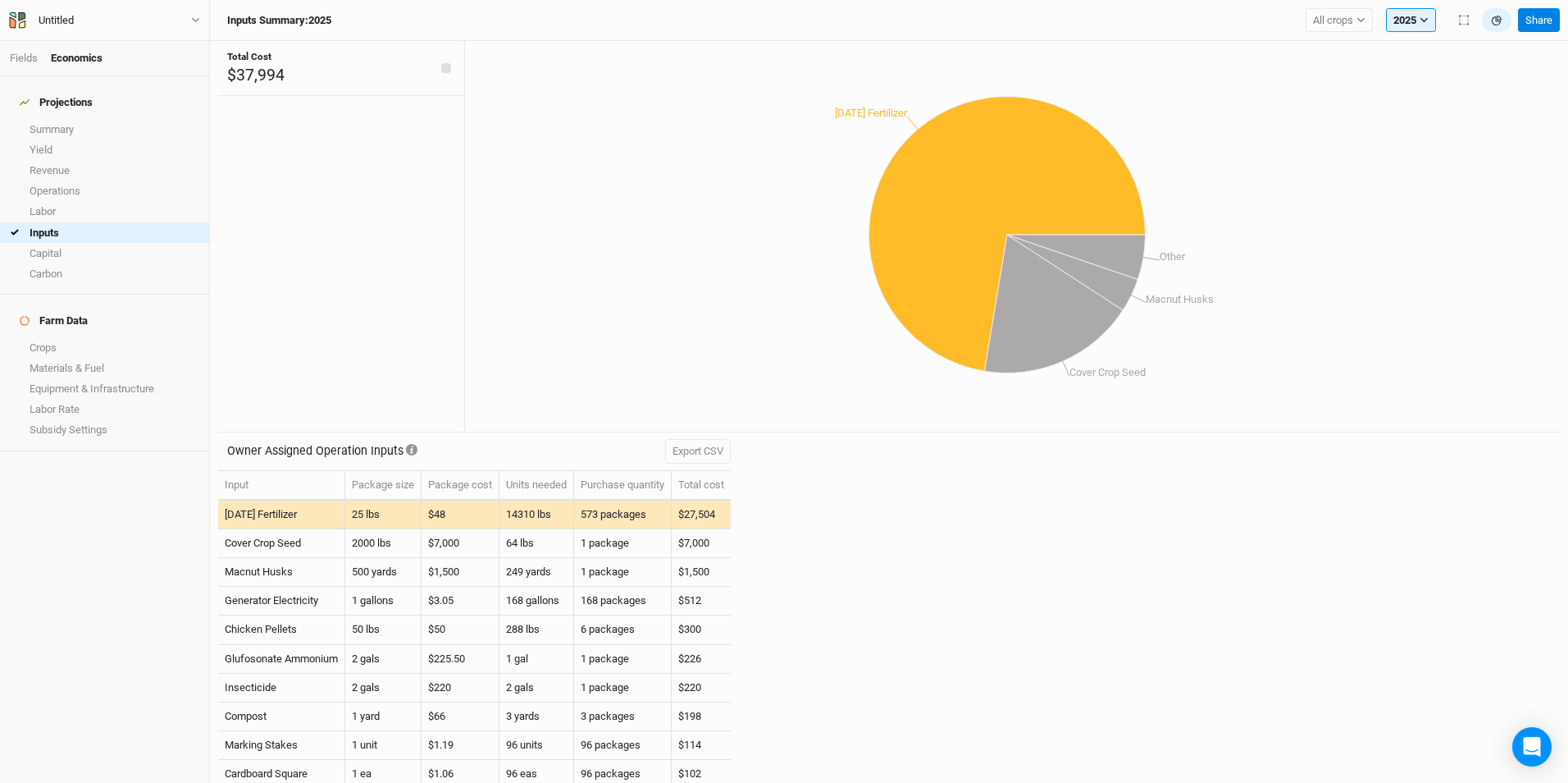
click at [359, 517] on td "25 lbs" at bounding box center [383, 515] width 76 height 29
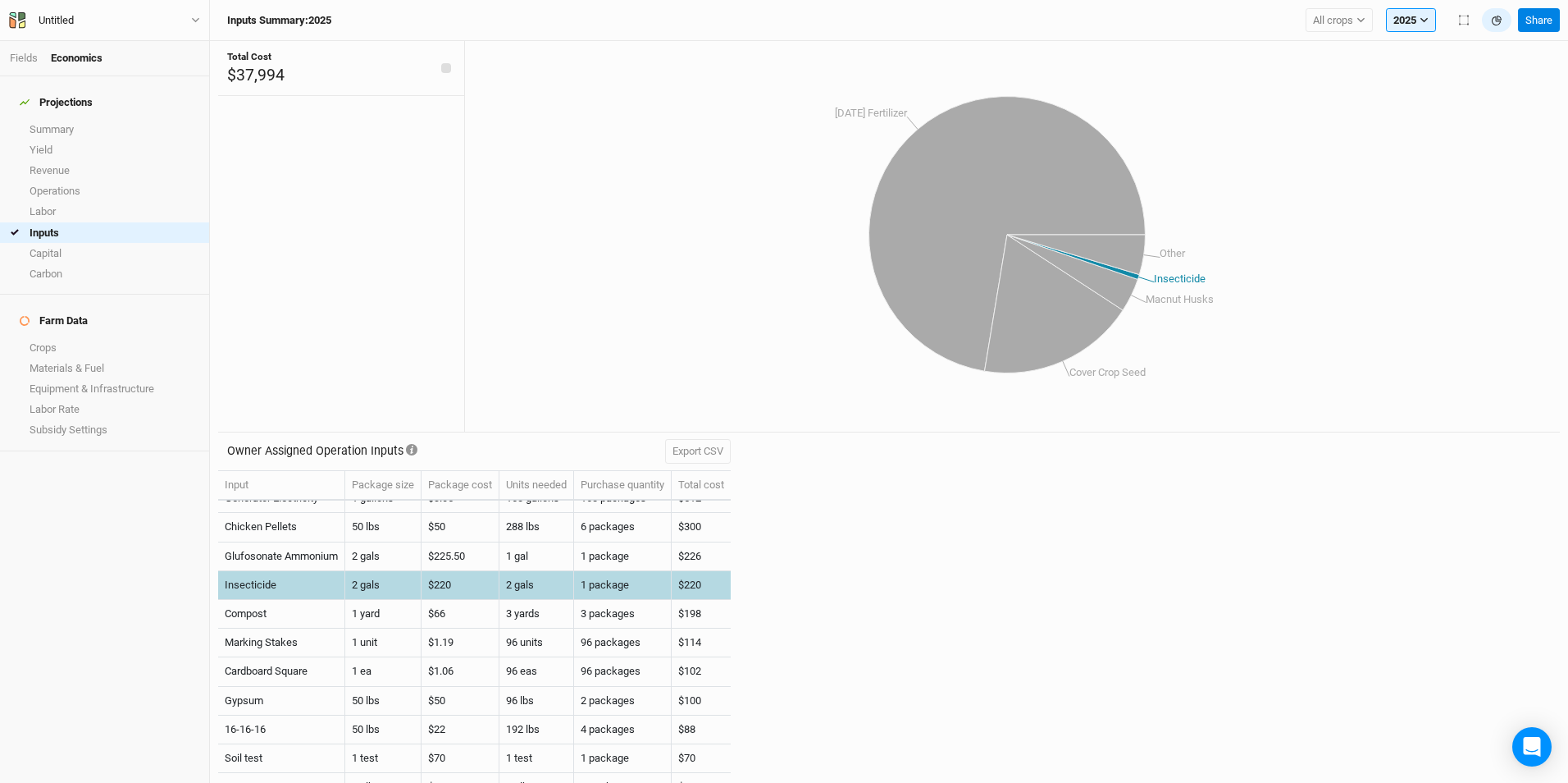
scroll to position [150, 0]
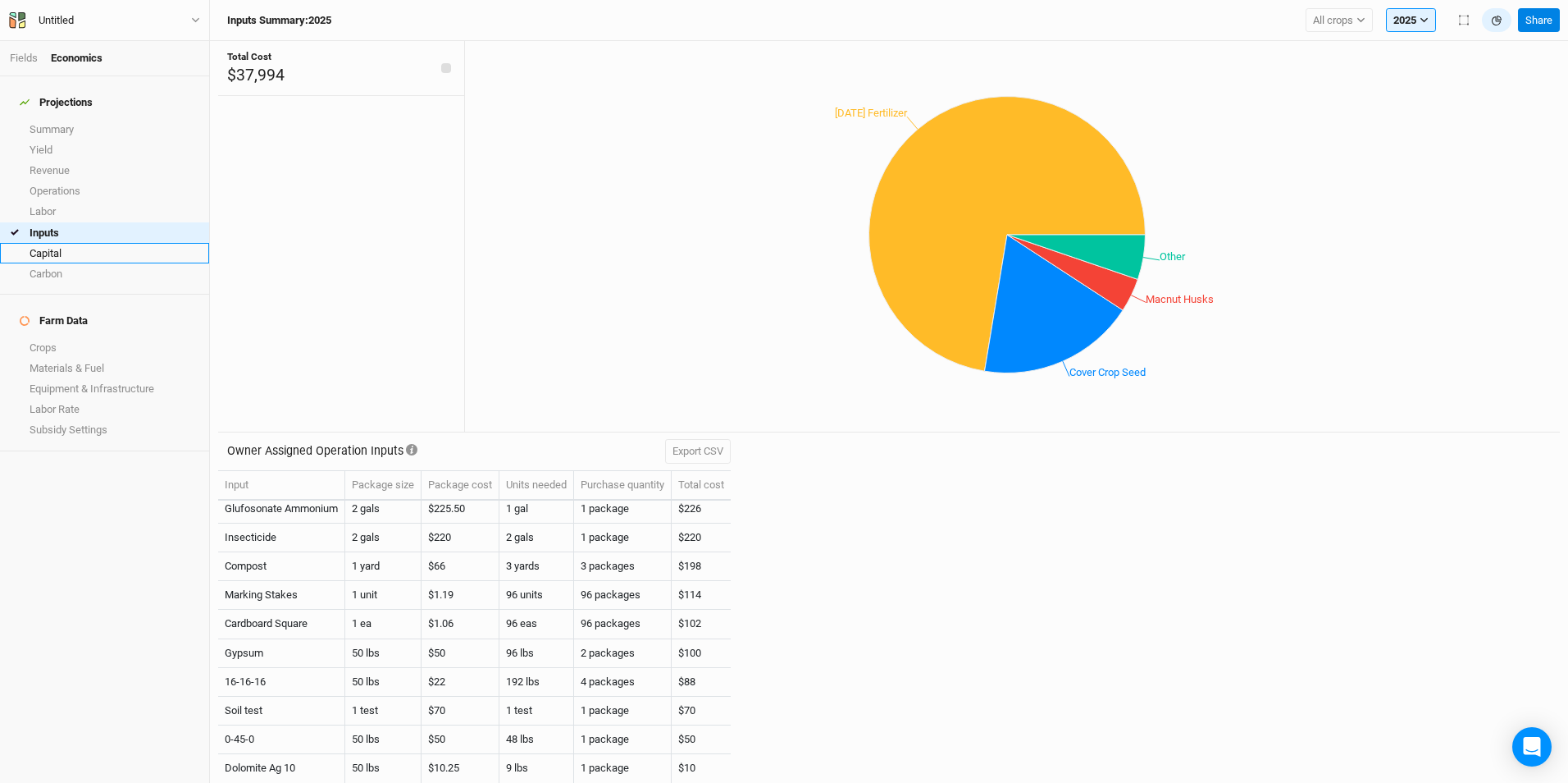
click at [64, 243] on link "Capital" at bounding box center [104, 253] width 209 height 21
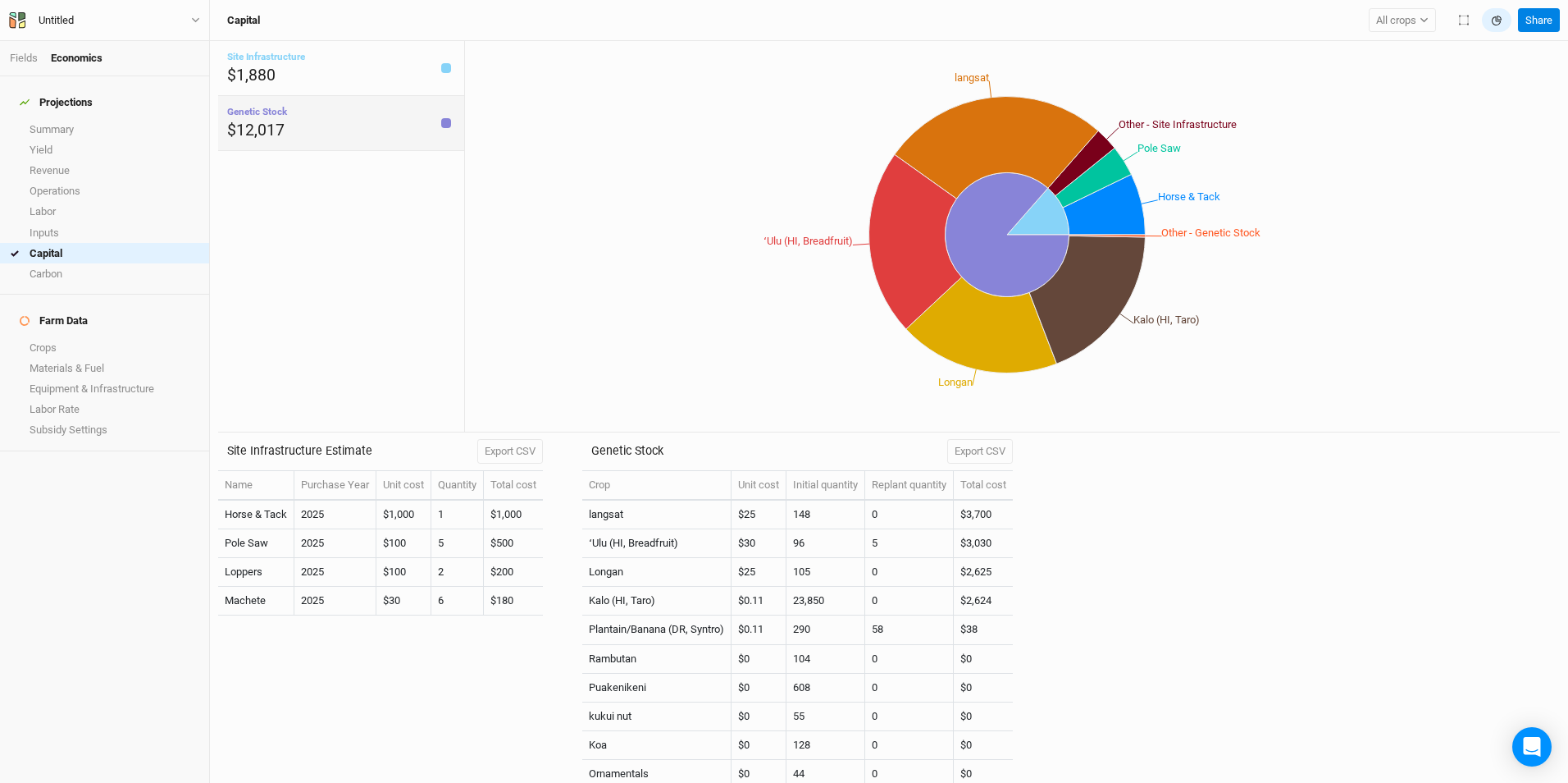
click at [441, 128] on div at bounding box center [446, 123] width 10 height 10
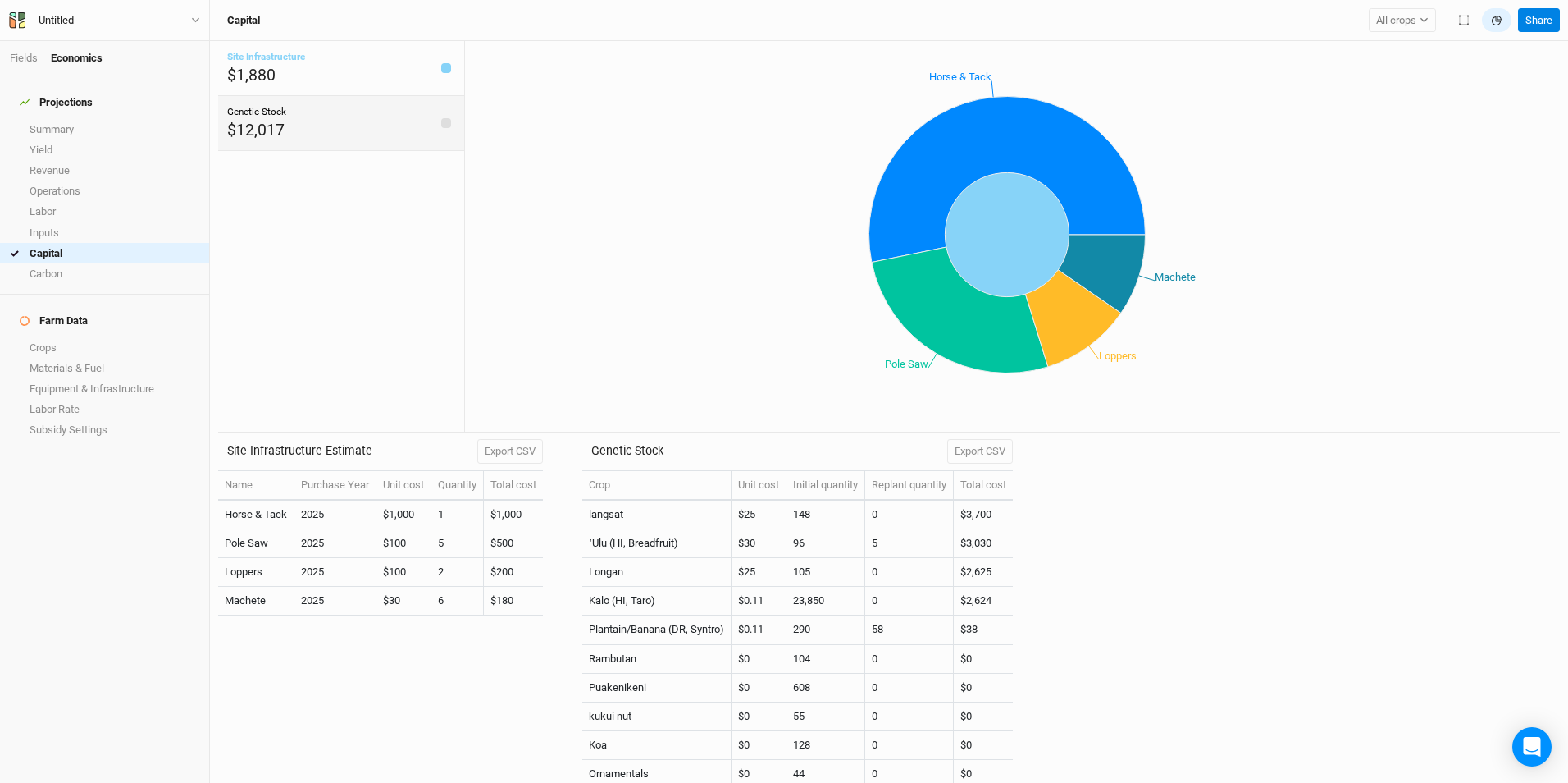
click at [441, 128] on div at bounding box center [446, 123] width 10 height 10
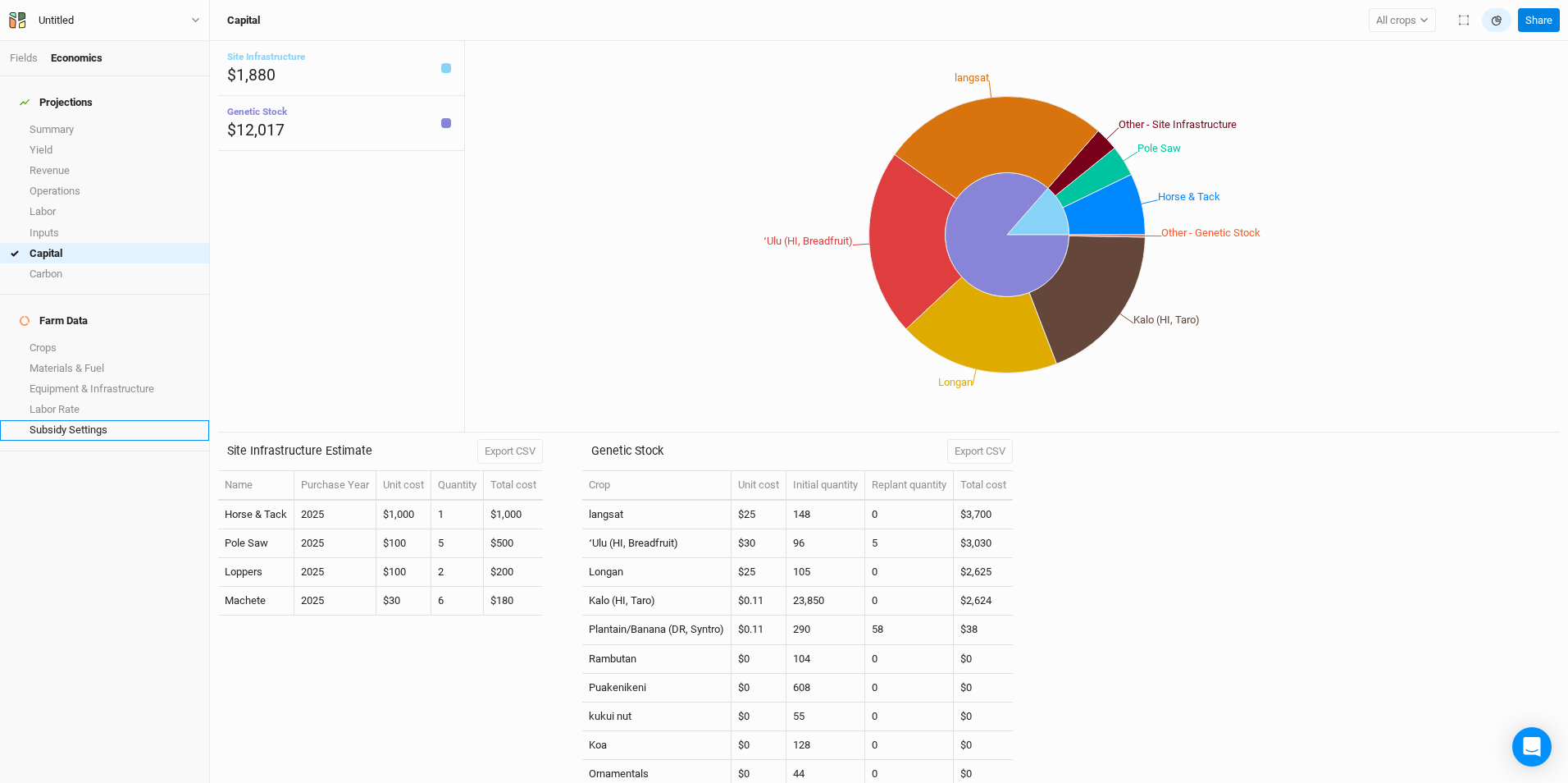
click at [101, 420] on link "Subsidy Settings" at bounding box center [104, 430] width 209 height 21
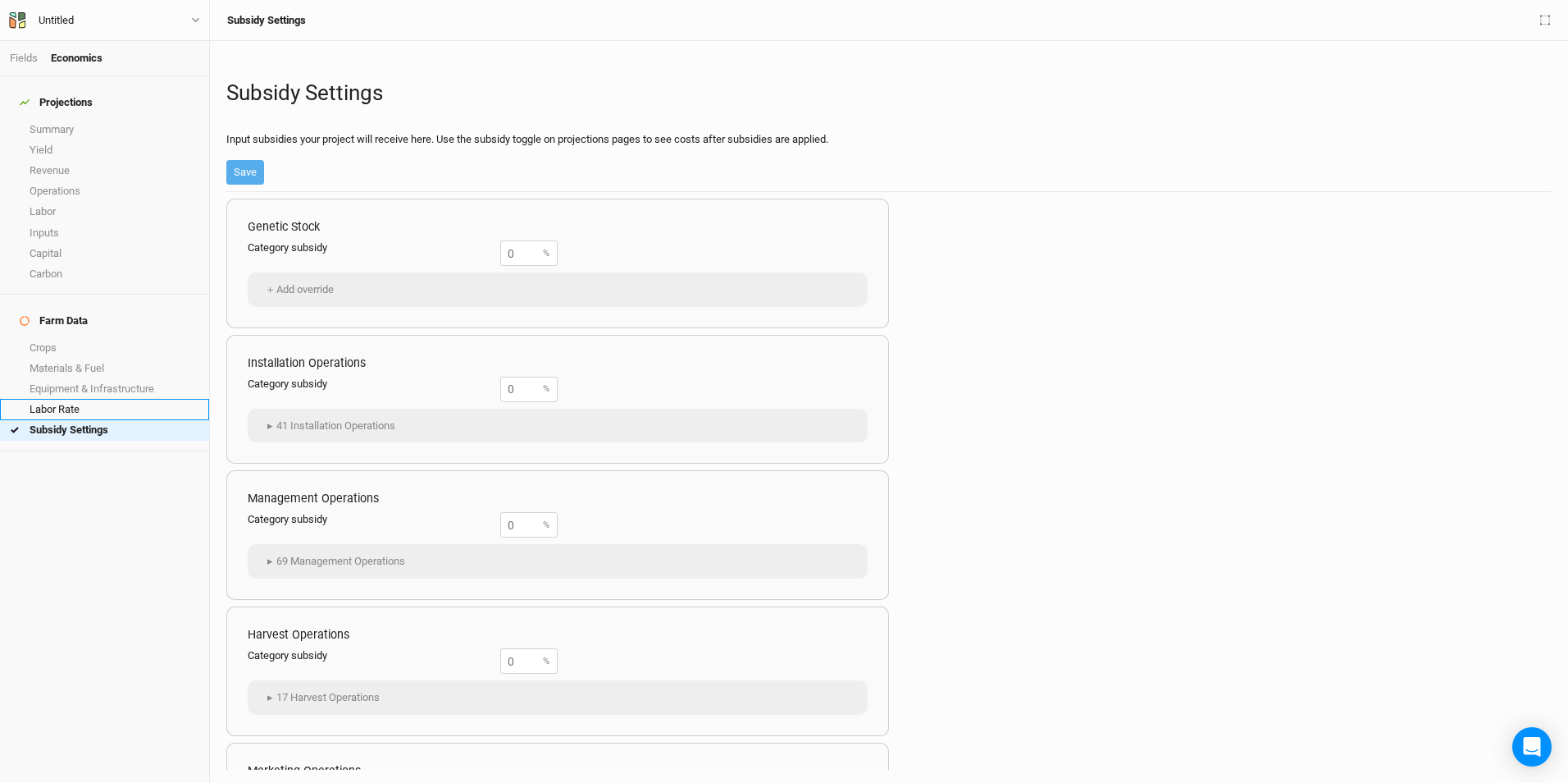
click at [57, 399] on link "Labor Rate" at bounding box center [104, 409] width 209 height 21
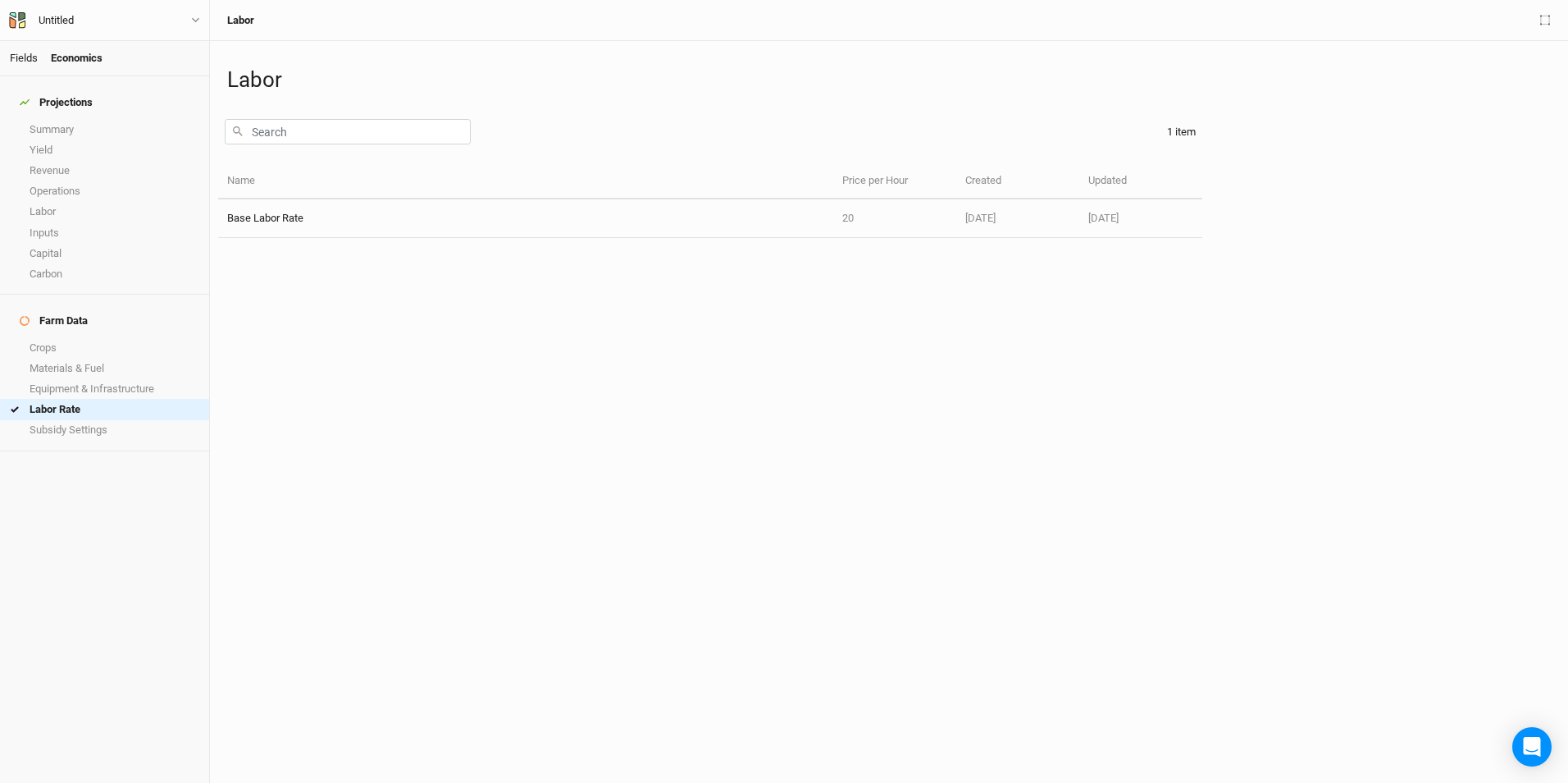
click at [18, 55] on link "Fields" at bounding box center [24, 58] width 28 height 13
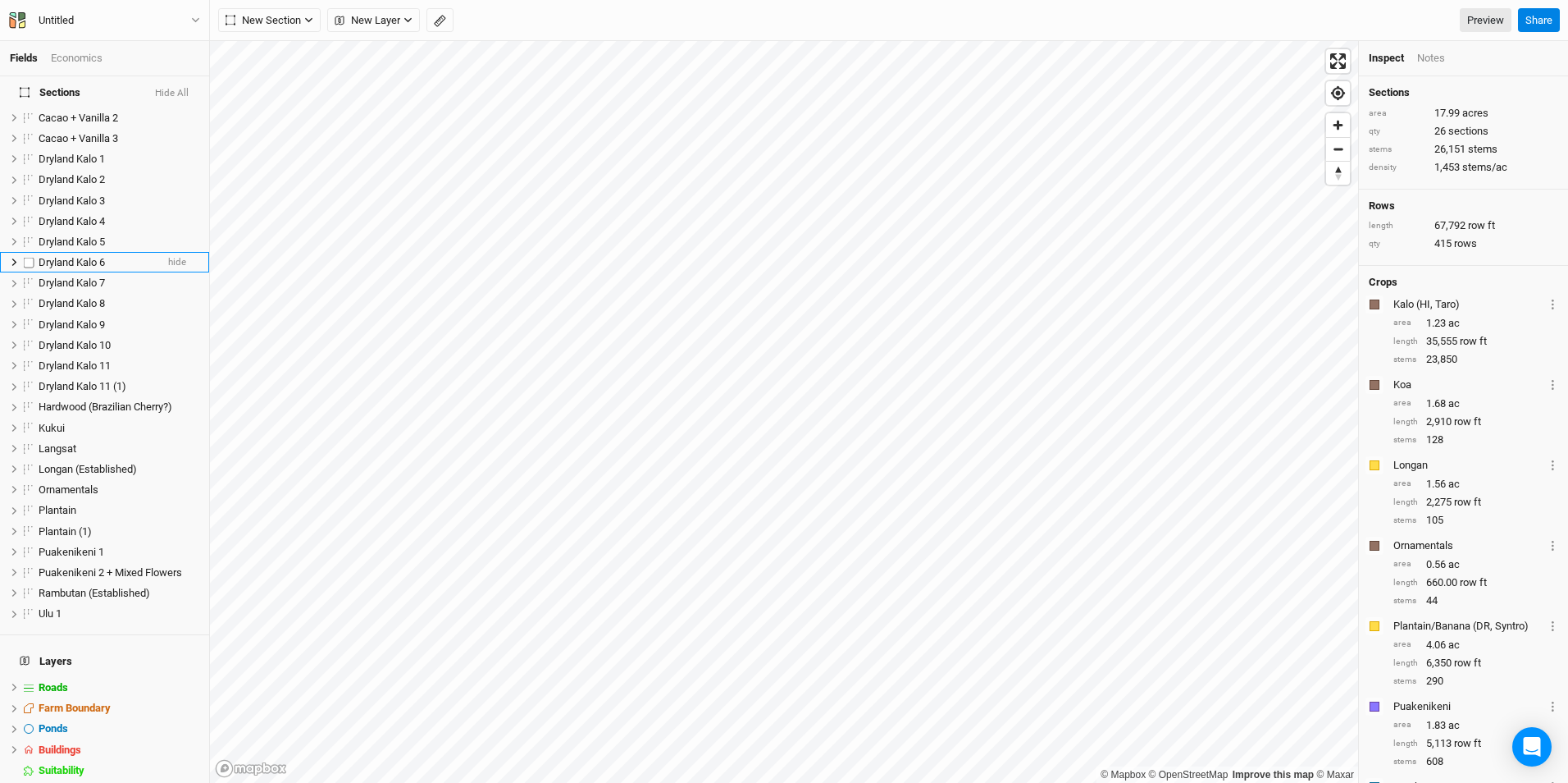
scroll to position [41, 0]
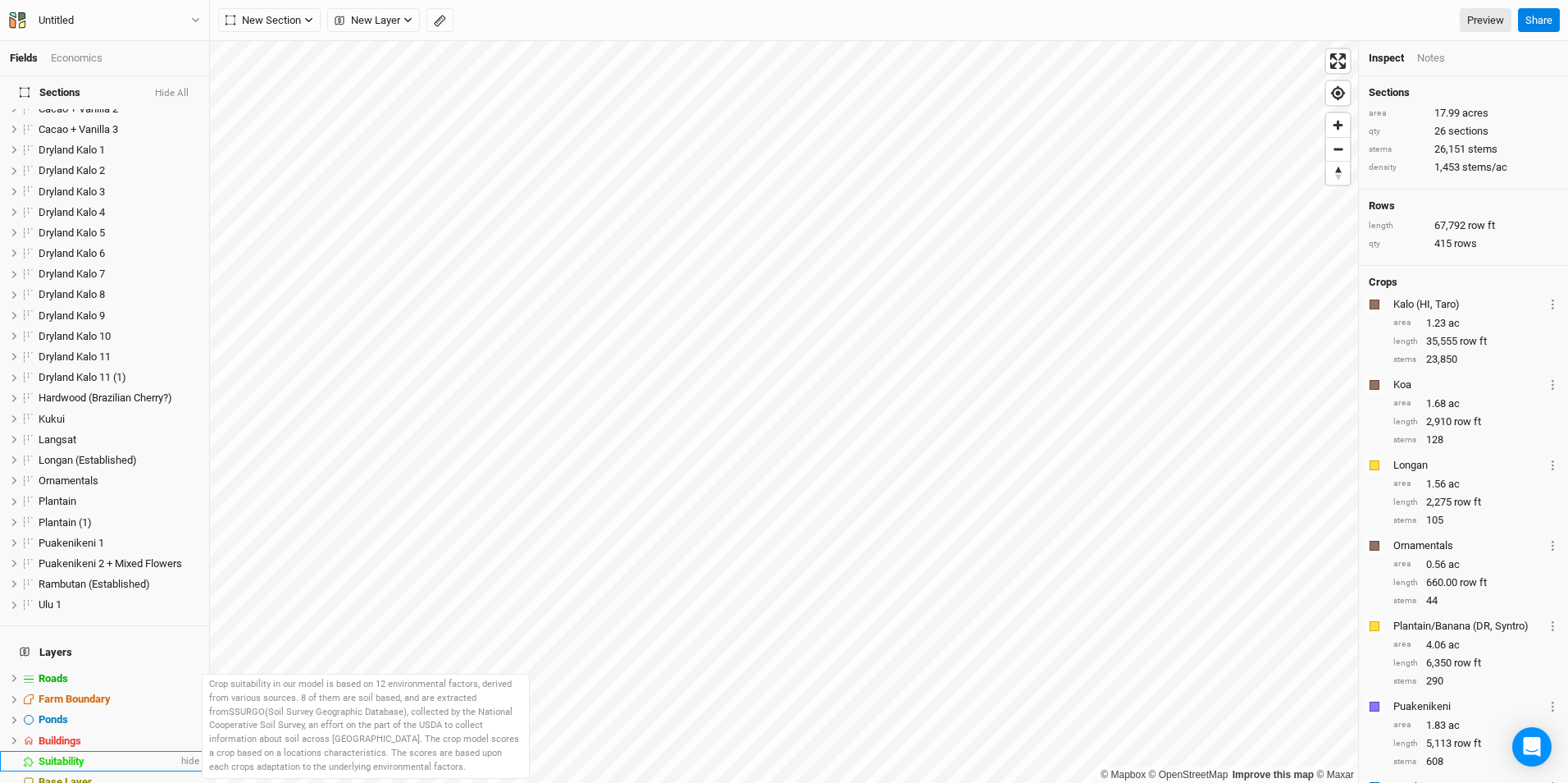
click at [73, 755] on span "Suitability" at bounding box center [61, 761] width 46 height 13
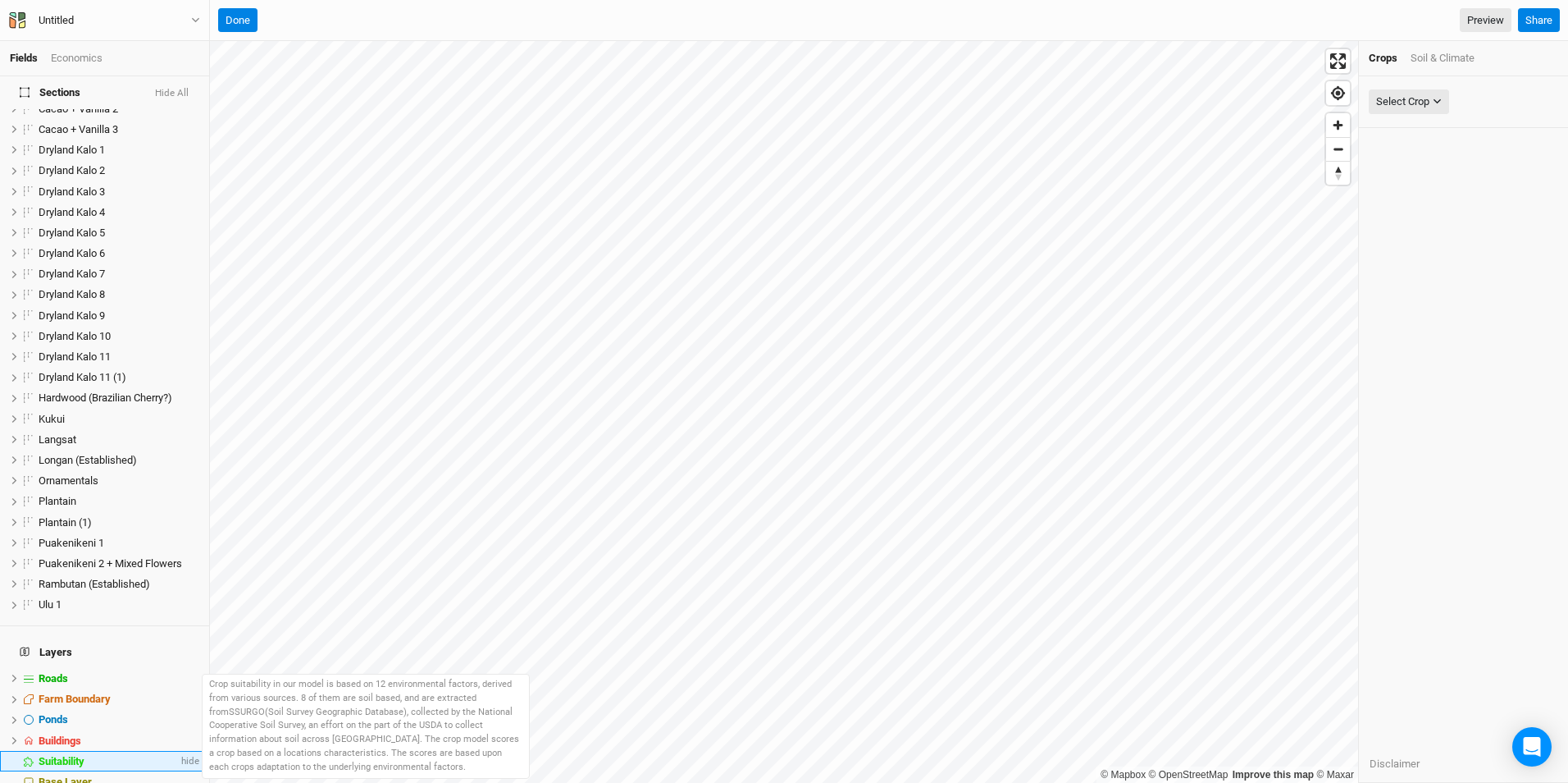
click at [73, 755] on span "Suitability" at bounding box center [61, 761] width 46 height 13
